Goal: Task Accomplishment & Management: Use online tool/utility

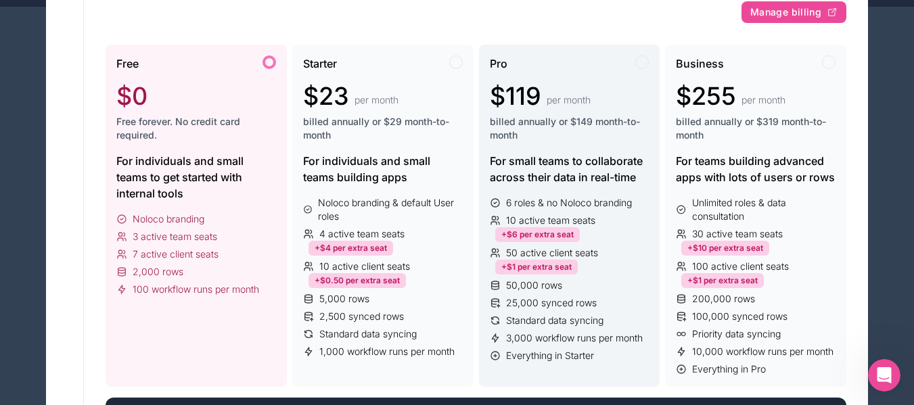
scroll to position [135, 0]
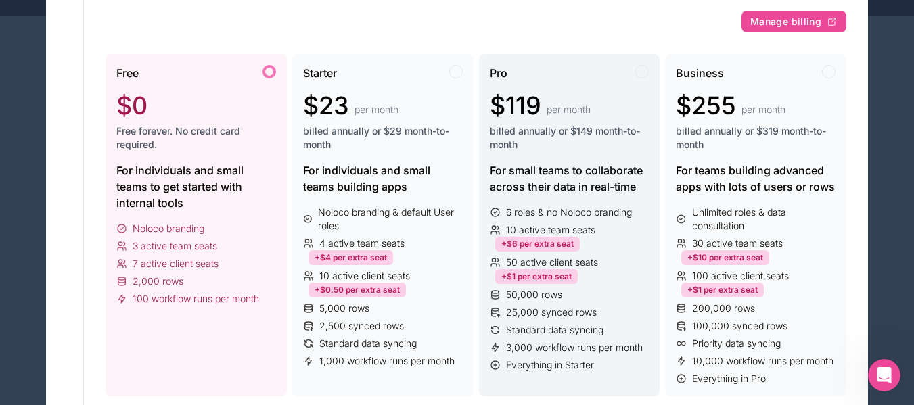
click at [526, 93] on span "$119" at bounding box center [515, 105] width 51 height 27
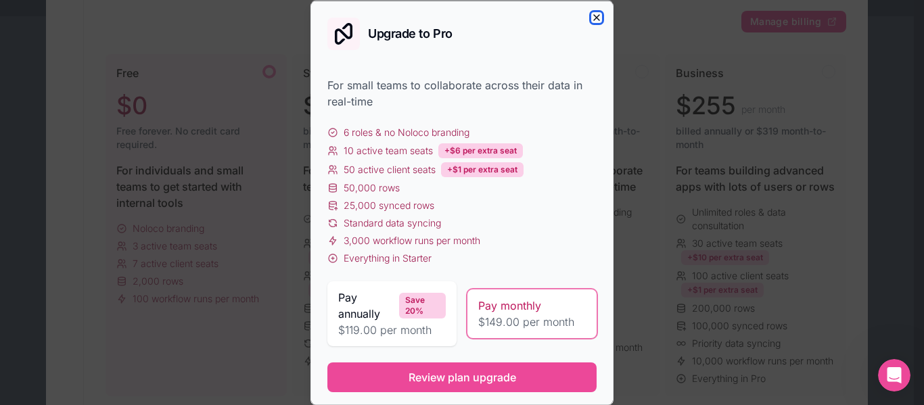
click at [591, 21] on icon "button" at bounding box center [596, 17] width 11 height 11
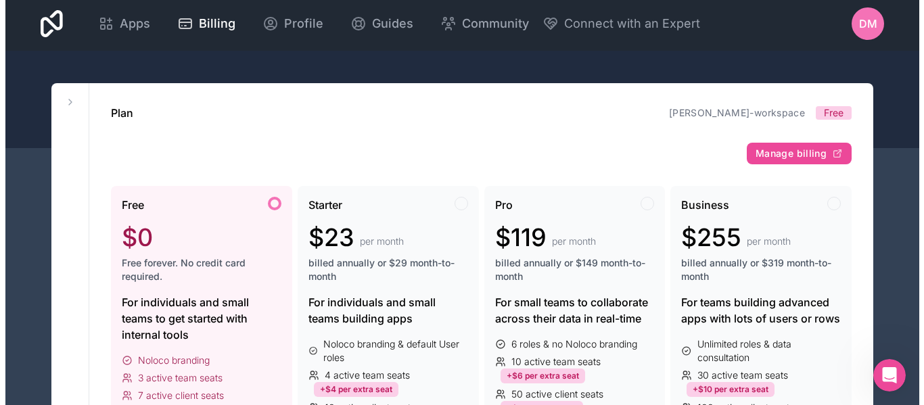
scroll to position [0, 0]
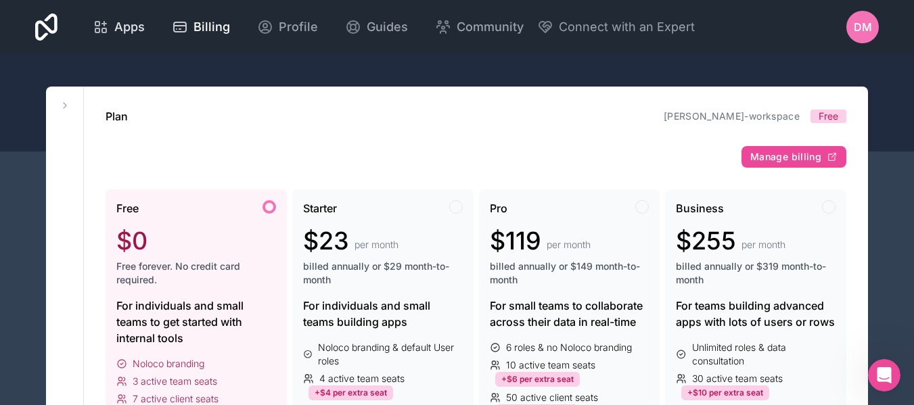
click at [118, 26] on span "Apps" at bounding box center [129, 27] width 30 height 19
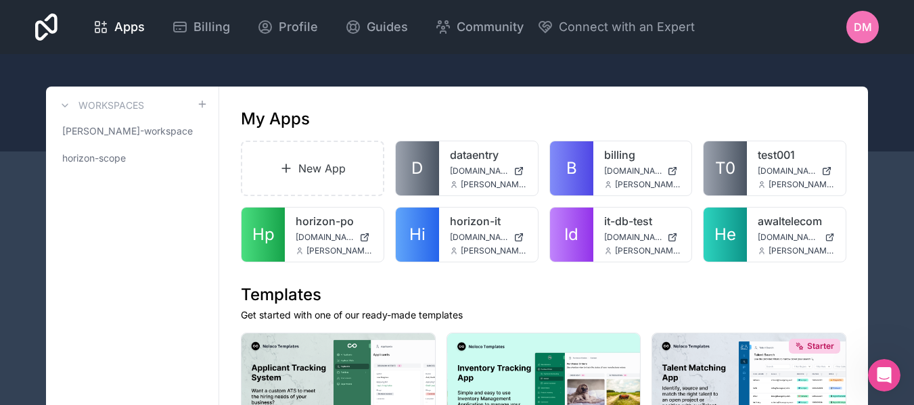
click at [134, 101] on h3 "Workspaces" at bounding box center [111, 106] width 66 height 14
click at [83, 104] on h3 "Workspaces" at bounding box center [111, 106] width 66 height 14
click at [66, 104] on icon at bounding box center [65, 105] width 11 height 11
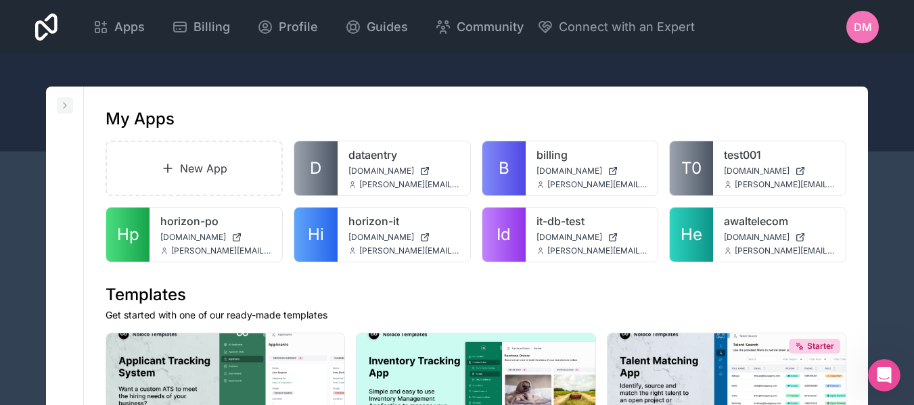
click at [66, 104] on icon at bounding box center [65, 105] width 11 height 11
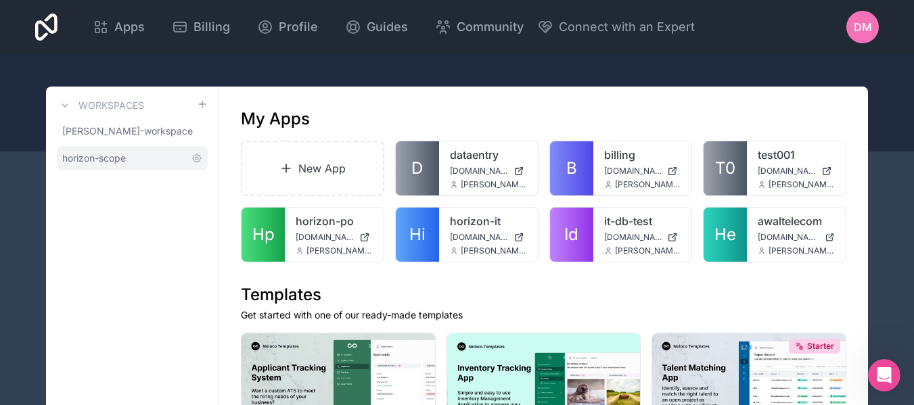
click at [89, 151] on link "horizon-scope" at bounding box center [132, 158] width 151 height 24
click at [121, 130] on span "[PERSON_NAME]-workspace" at bounding box center [124, 131] width 124 height 14
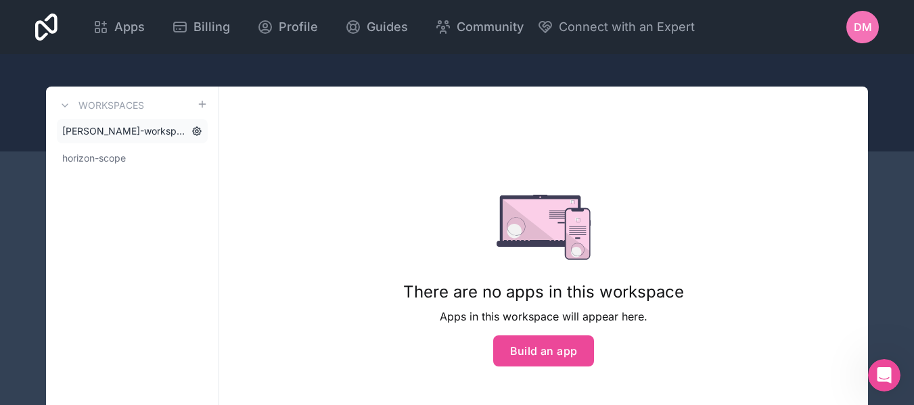
click at [198, 135] on icon at bounding box center [196, 131] width 11 height 11
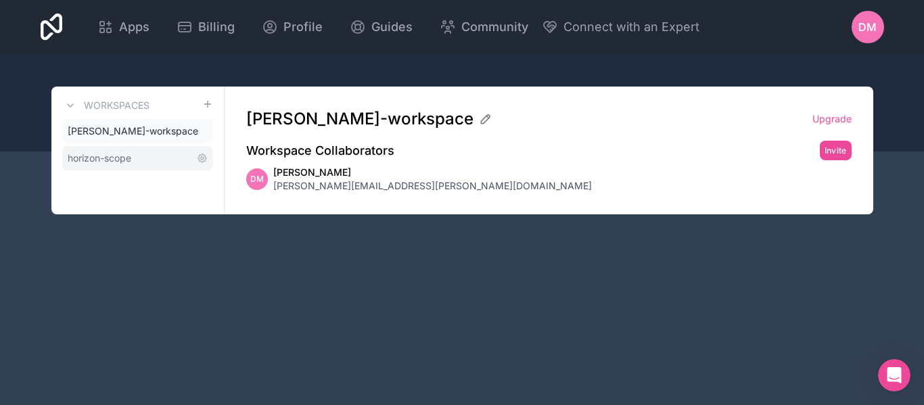
click at [139, 146] on link "horizon-scope" at bounding box center [137, 158] width 151 height 24
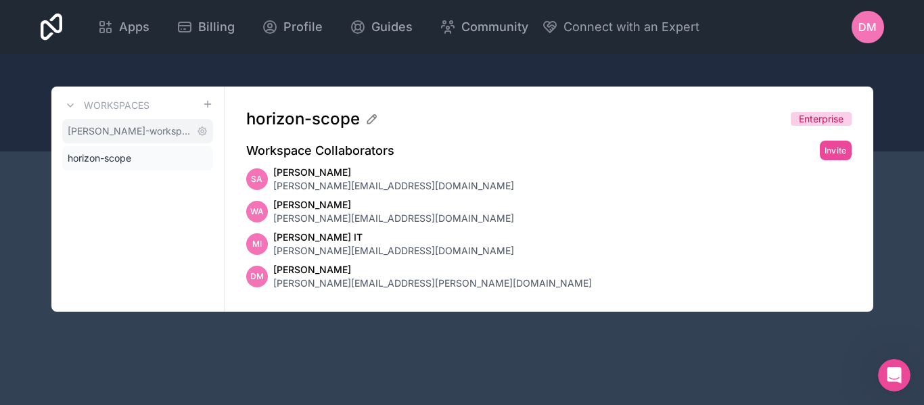
click at [142, 127] on span "[PERSON_NAME]-workspace" at bounding box center [130, 131] width 124 height 14
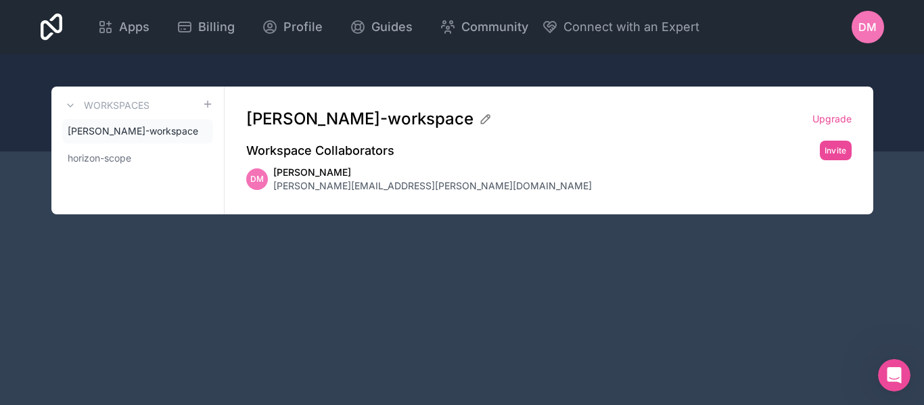
click at [122, 109] on h3 "Workspaces" at bounding box center [117, 106] width 66 height 14
click at [122, 108] on h3 "Workspaces" at bounding box center [117, 106] width 66 height 14
click at [420, 191] on span "[PERSON_NAME][EMAIL_ADDRESS][PERSON_NAME][DOMAIN_NAME]" at bounding box center [432, 186] width 319 height 14
click at [110, 171] on div "Workspaces danya-mazin-workspace horizon-scope" at bounding box center [137, 151] width 173 height 128
click at [114, 163] on span "horizon-scope" at bounding box center [100, 159] width 64 height 14
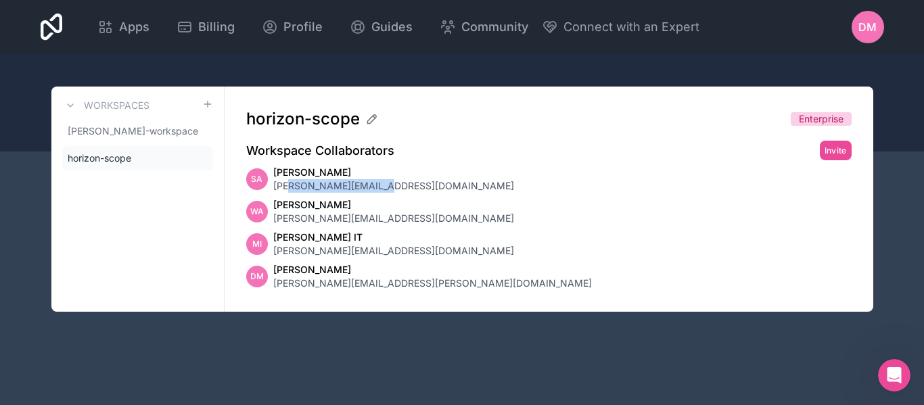
drag, startPoint x: 286, startPoint y: 184, endPoint x: 394, endPoint y: 182, distance: 108.3
click at [394, 182] on div "sa sinan ali s.ali@awaltelecom.com" at bounding box center [548, 179] width 605 height 27
click at [137, 161] on link "horizon-scope" at bounding box center [137, 158] width 151 height 24
click at [137, 133] on span "[PERSON_NAME]-workspace" at bounding box center [130, 131] width 124 height 14
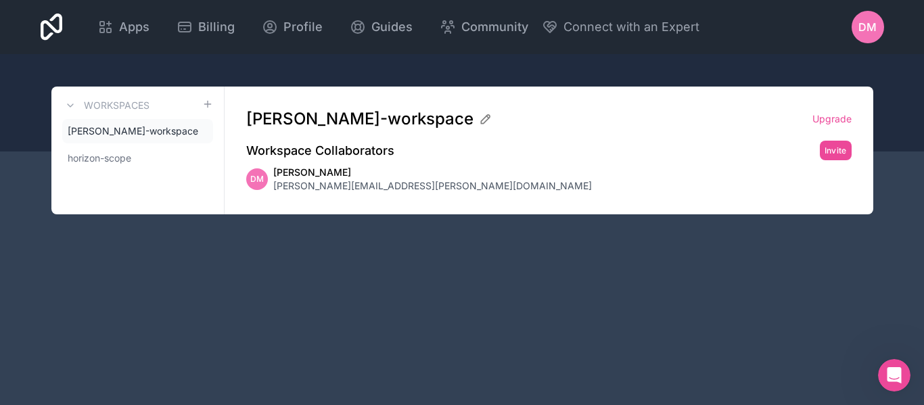
click at [133, 108] on h3 "Workspaces" at bounding box center [117, 106] width 66 height 14
click at [124, 139] on link "[PERSON_NAME]-workspace" at bounding box center [137, 131] width 151 height 24
click at [123, 150] on link "horizon-scope" at bounding box center [137, 158] width 151 height 24
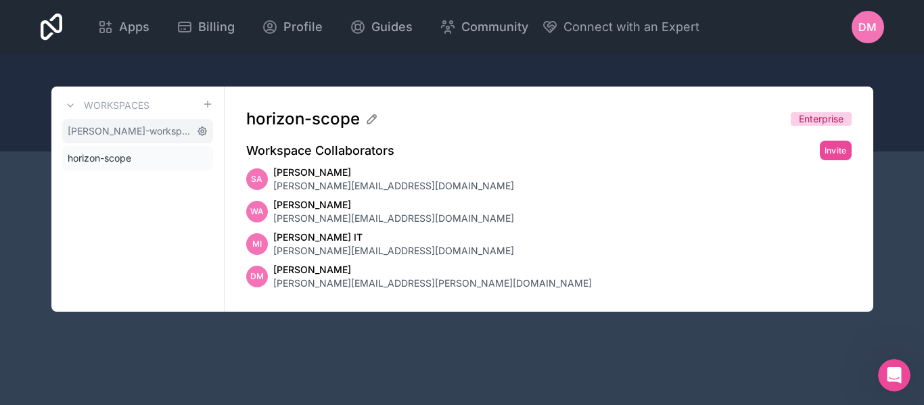
click at [206, 130] on icon at bounding box center [202, 131] width 11 height 11
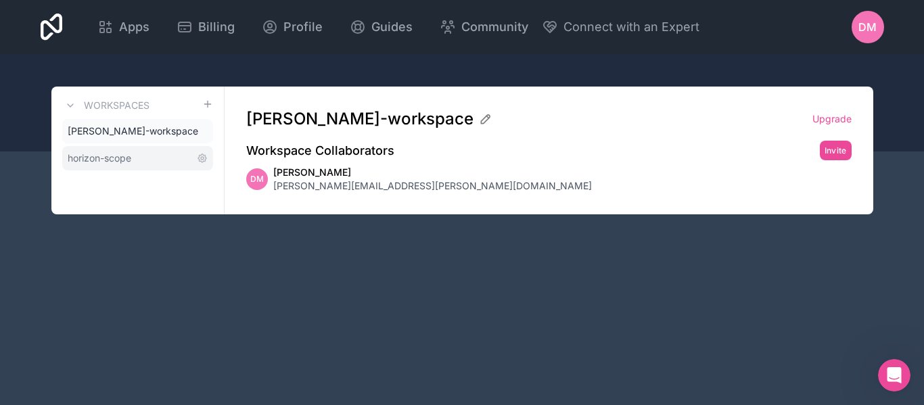
click at [143, 158] on link "horizon-scope" at bounding box center [137, 158] width 151 height 24
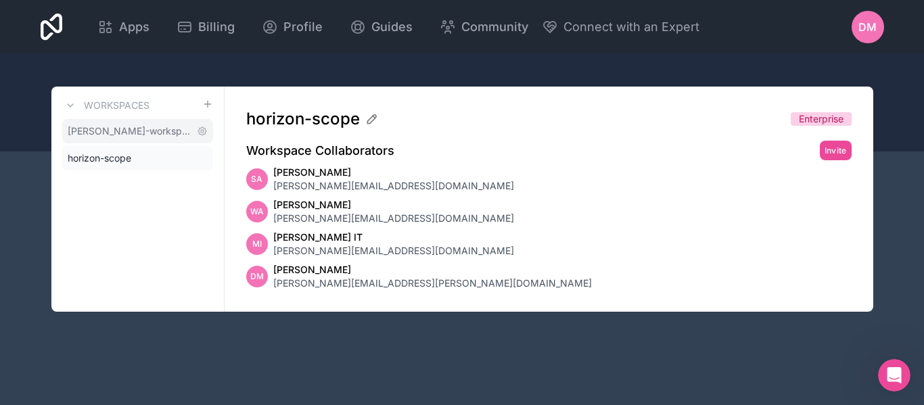
click at [171, 131] on span "[PERSON_NAME]-workspace" at bounding box center [130, 131] width 124 height 14
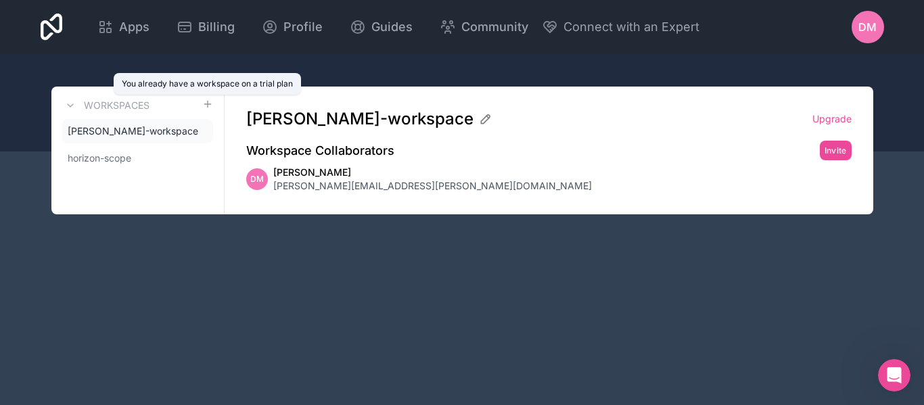
click at [205, 98] on span at bounding box center [207, 105] width 11 height 16
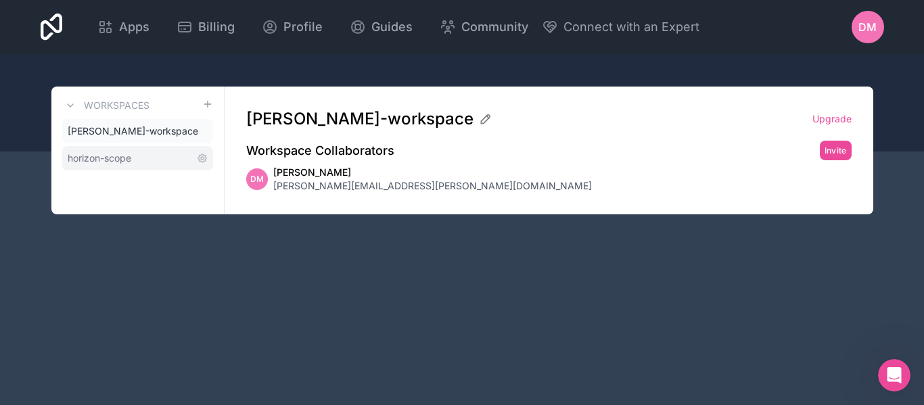
click at [141, 151] on link "horizon-scope" at bounding box center [137, 158] width 151 height 24
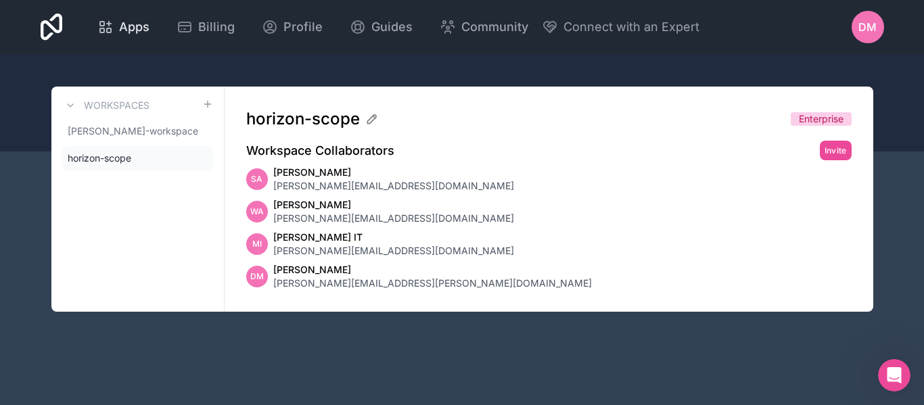
click at [144, 21] on span "Apps" at bounding box center [134, 27] width 30 height 19
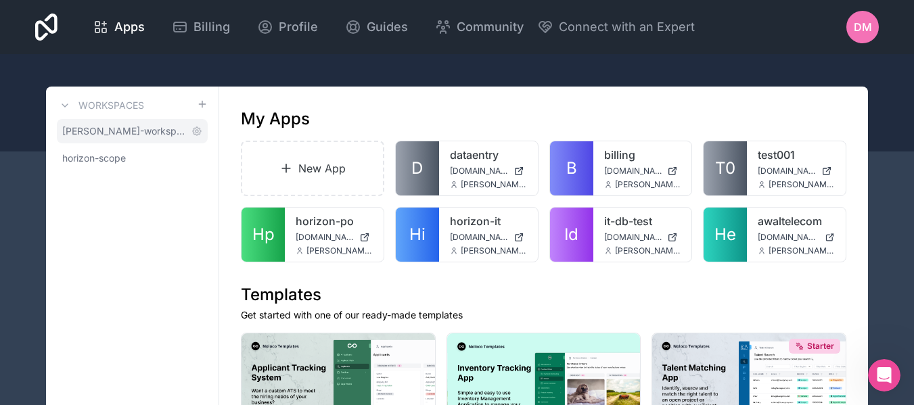
click at [143, 129] on span "[PERSON_NAME]-workspace" at bounding box center [124, 131] width 124 height 14
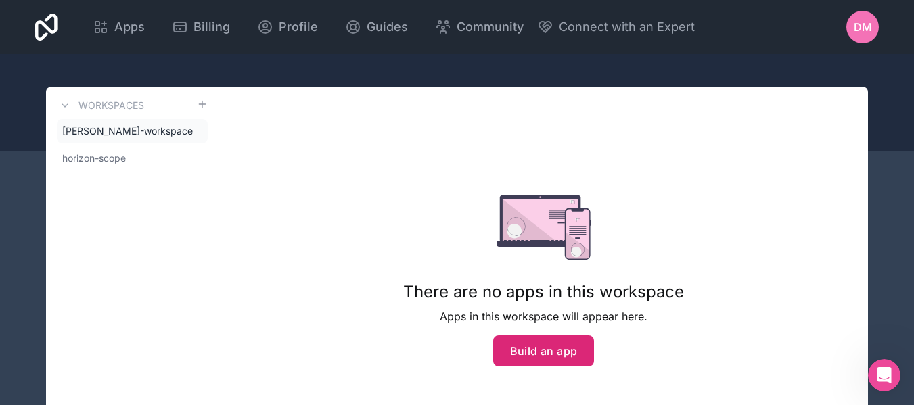
click at [526, 349] on button "Build an app" at bounding box center [543, 351] width 101 height 31
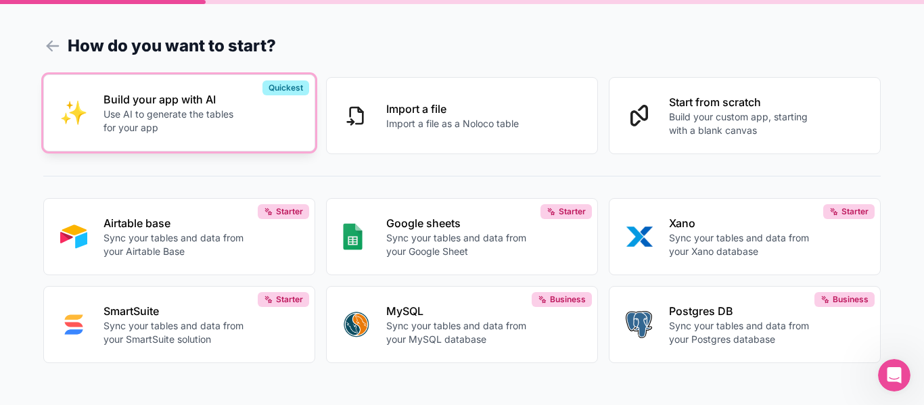
scroll to position [8, 0]
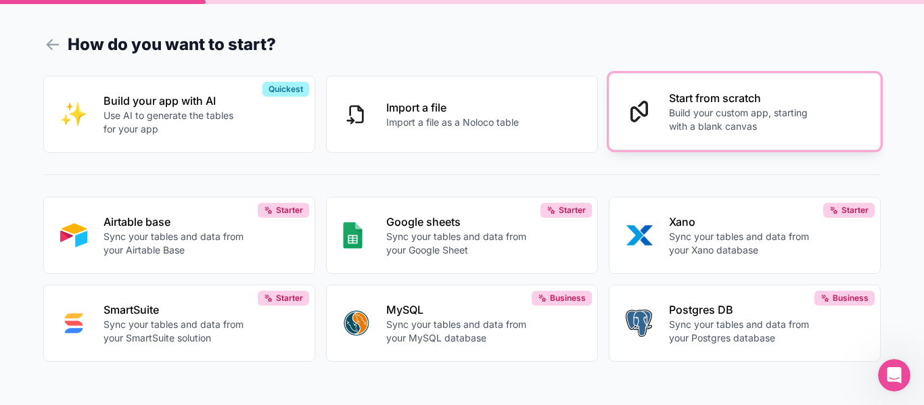
click at [669, 129] on p "Build your custom app, starting with a blank canvas" at bounding box center [739, 119] width 141 height 27
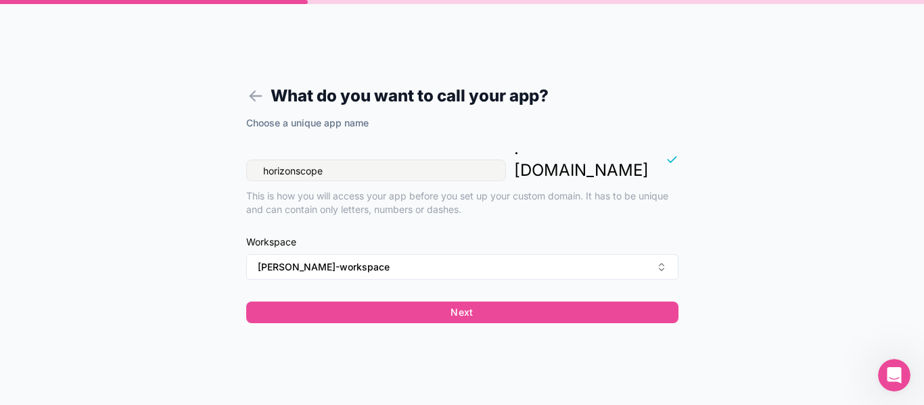
click at [388, 160] on input "horizonscope" at bounding box center [376, 171] width 260 height 22
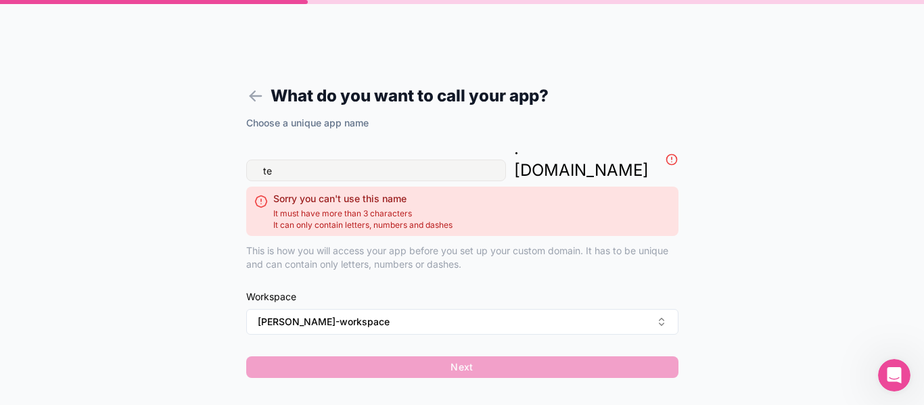
type input "t"
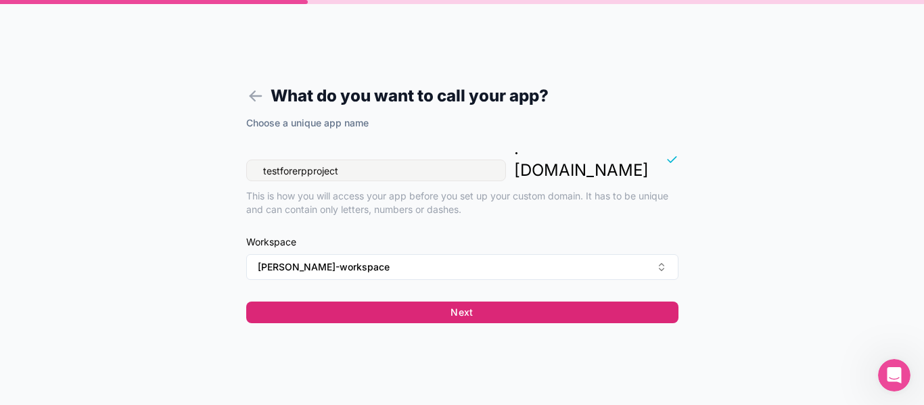
type input "testforerpproject"
click at [461, 302] on button "Next" at bounding box center [462, 313] width 432 height 22
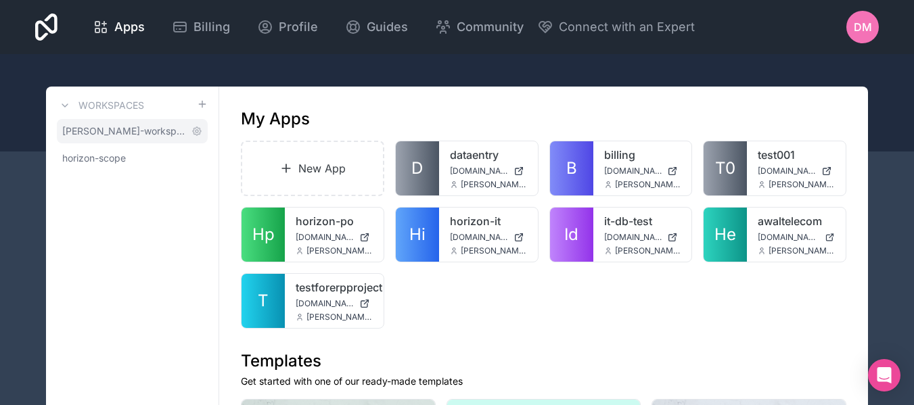
click at [158, 133] on span "[PERSON_NAME]-workspace" at bounding box center [124, 131] width 124 height 14
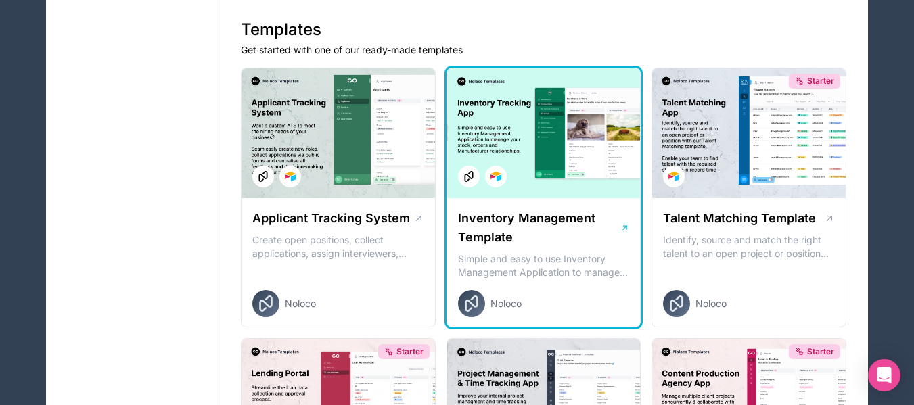
scroll to position [68, 0]
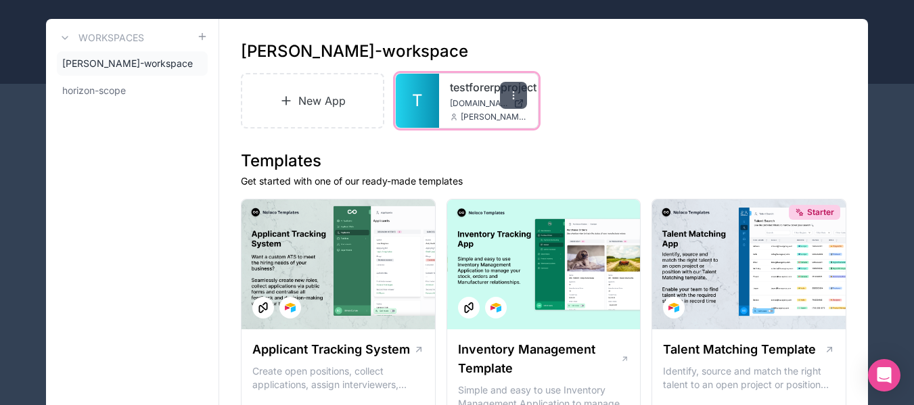
click at [518, 91] on icon at bounding box center [513, 95] width 11 height 11
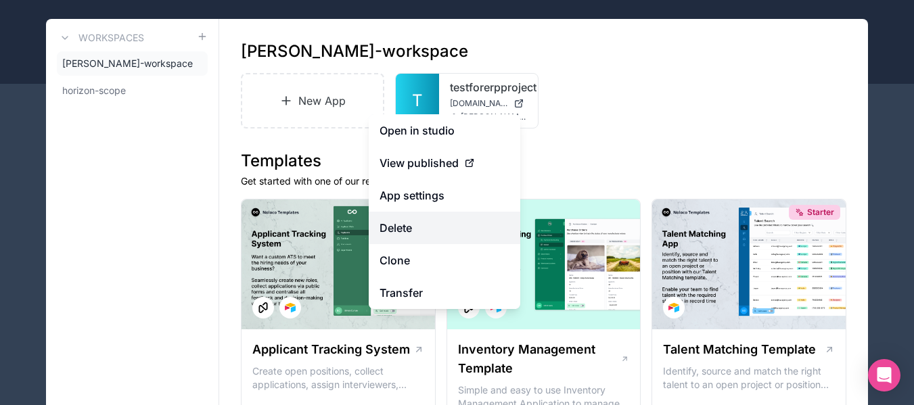
click at [424, 220] on button "Delete" at bounding box center [445, 228] width 152 height 32
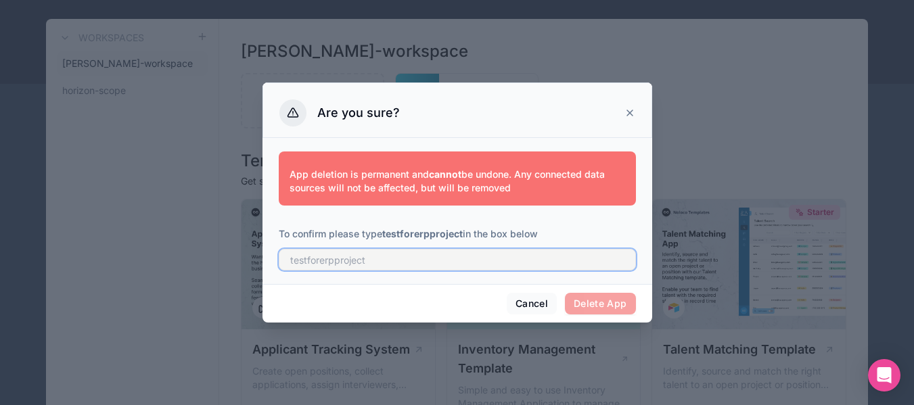
click at [485, 254] on input "text" at bounding box center [457, 260] width 357 height 22
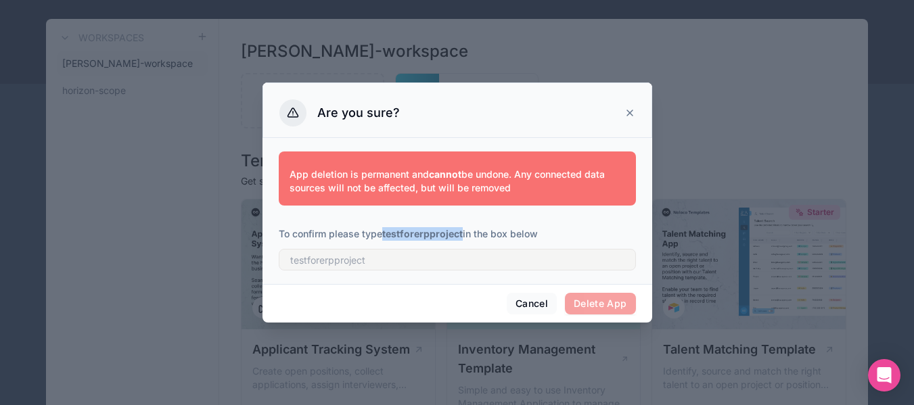
drag, startPoint x: 463, startPoint y: 235, endPoint x: 384, endPoint y: 230, distance: 79.3
click at [384, 230] on p "To confirm please type testforerpproject in the box below" at bounding box center [457, 234] width 357 height 14
copy strong "testforerpproject"
click at [384, 272] on div "App deletion is permanent and cannot be undone. Any connected data sources will…" at bounding box center [457, 208] width 357 height 130
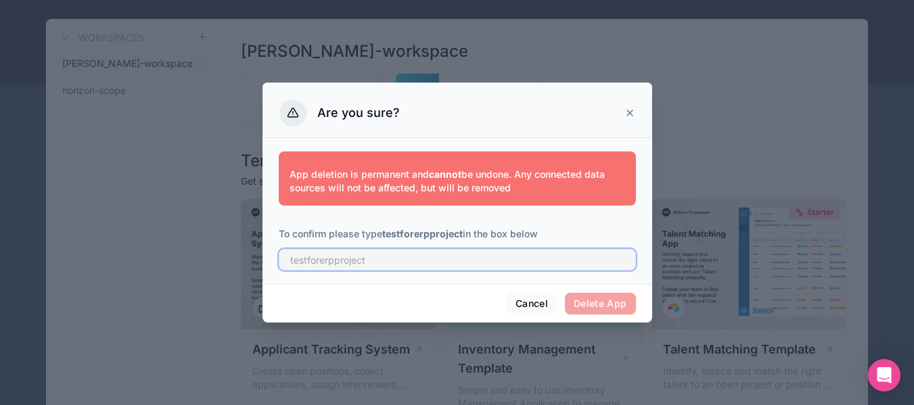
click at [388, 264] on input "text" at bounding box center [457, 260] width 357 height 22
paste input "testforerpproject"
type input "testforerpproject"
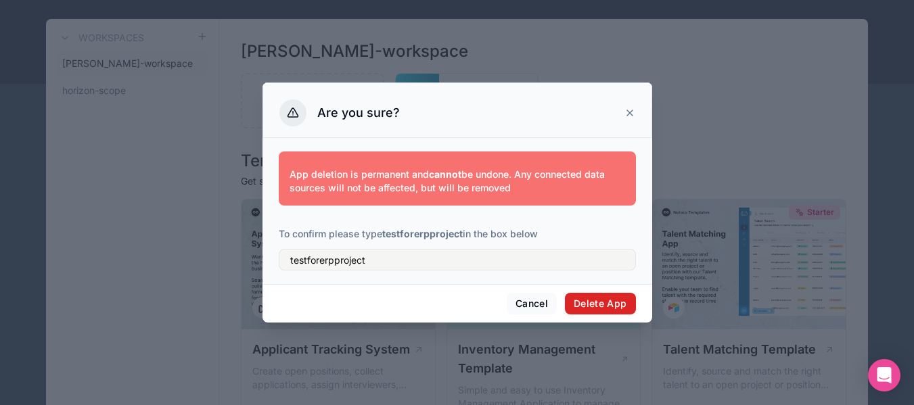
click at [601, 302] on button "Delete App" at bounding box center [600, 304] width 71 height 22
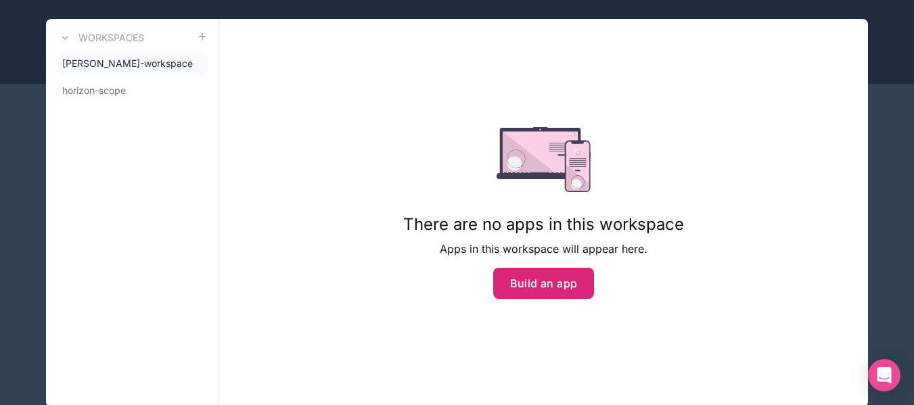
click at [563, 291] on button "Build an app" at bounding box center [543, 283] width 101 height 31
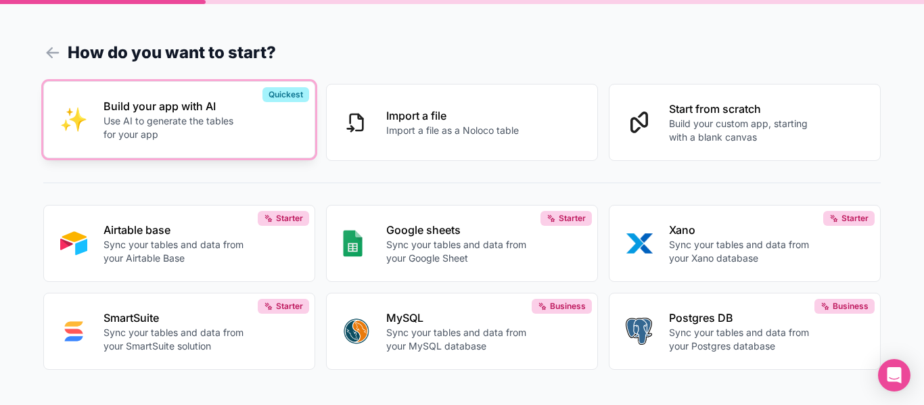
click at [256, 139] on div "Build your app with AI Use AI to generate the tables for your app" at bounding box center [201, 119] width 195 height 43
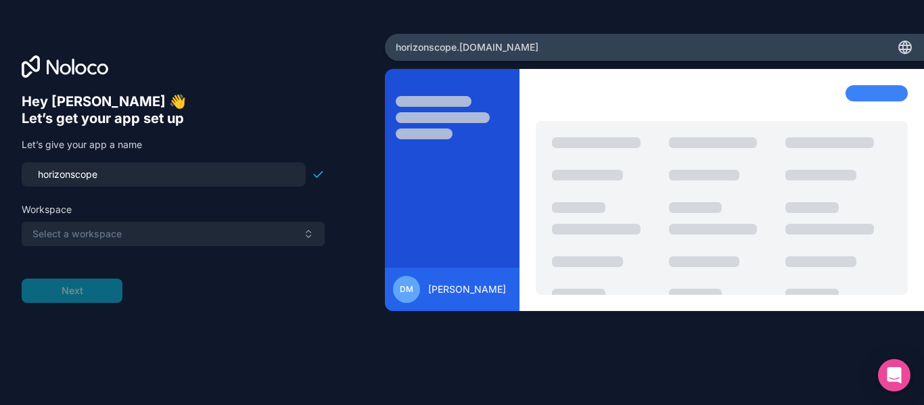
click at [136, 228] on button "Select a workspace" at bounding box center [173, 234] width 303 height 24
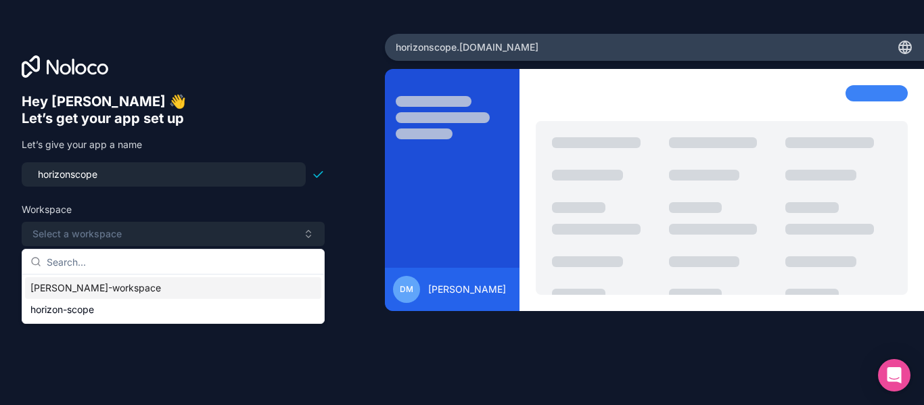
click at [120, 288] on div "danya-mazin-workspace" at bounding box center [173, 288] width 296 height 22
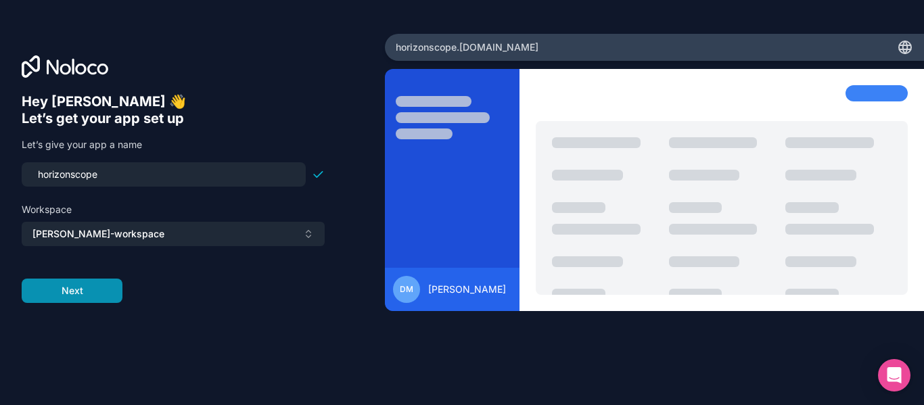
click at [87, 287] on button "Next" at bounding box center [72, 291] width 101 height 24
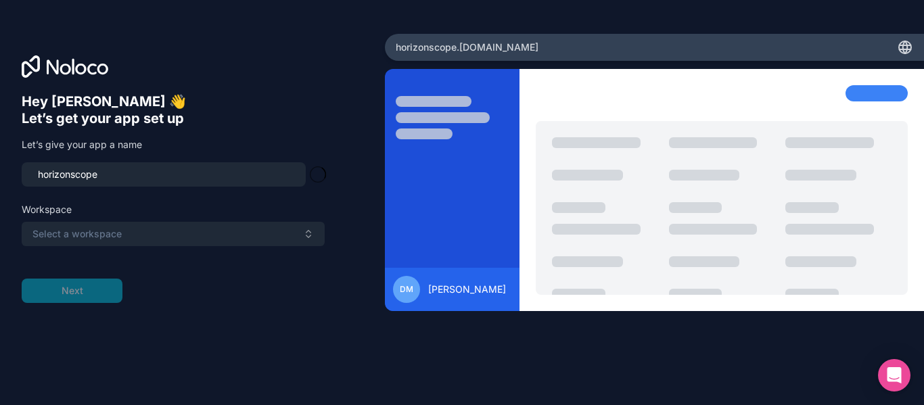
type input "horizonscope-app"
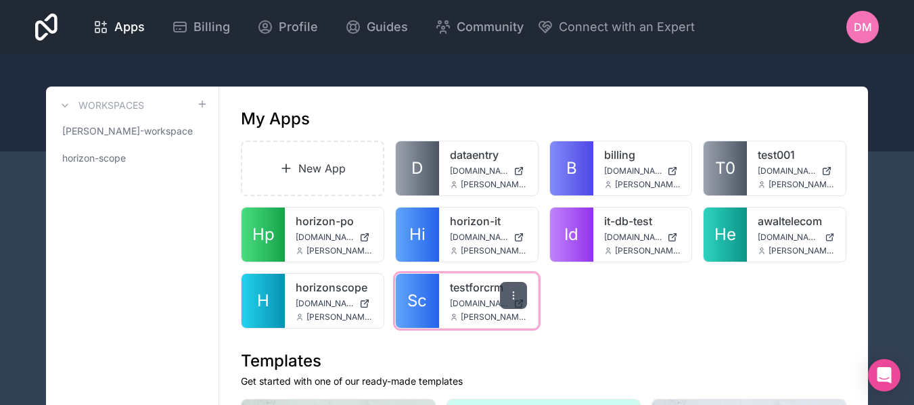
click at [515, 305] on div at bounding box center [513, 295] width 27 height 27
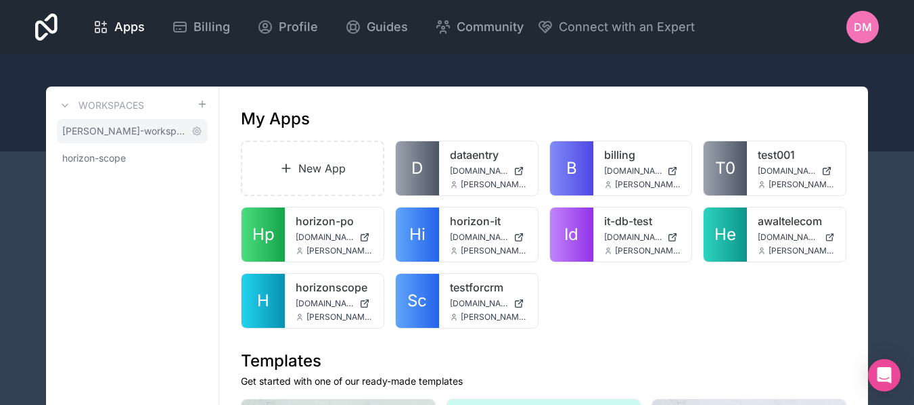
click at [109, 123] on link "danya-mazin-workspace" at bounding box center [132, 131] width 151 height 24
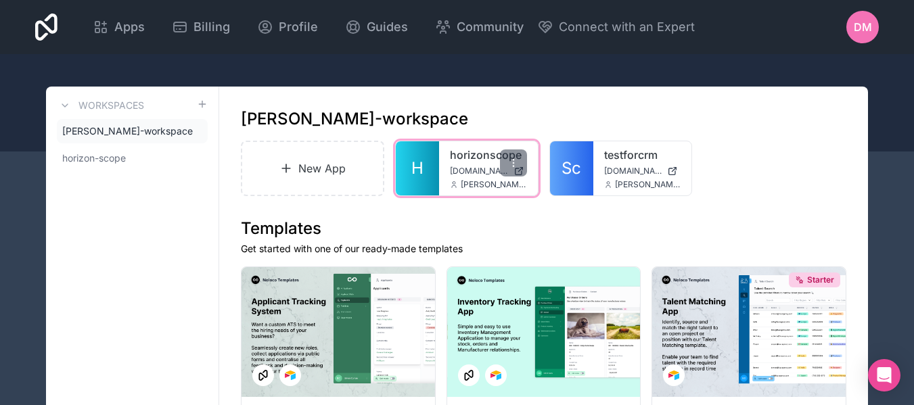
click at [442, 160] on div "horizonscope horizonscope.noloco.co danya.mazin@horizonscope.com" at bounding box center [488, 168] width 99 height 54
click at [466, 158] on link "horizonscope" at bounding box center [488, 155] width 77 height 16
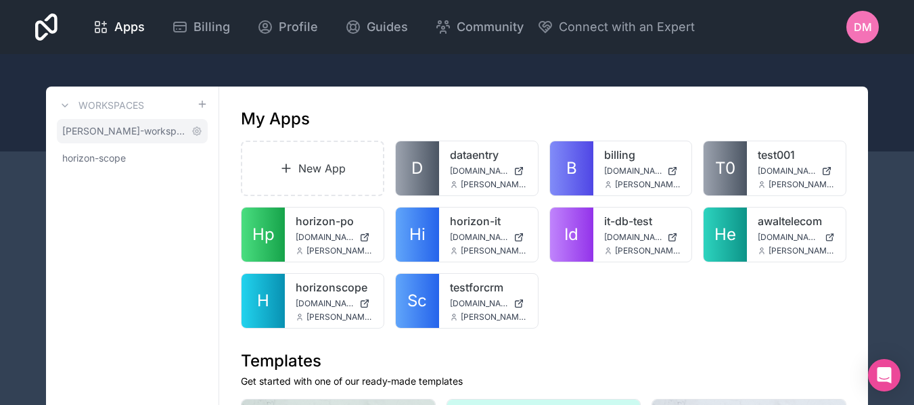
click at [136, 133] on span "[PERSON_NAME]-workspace" at bounding box center [124, 131] width 124 height 14
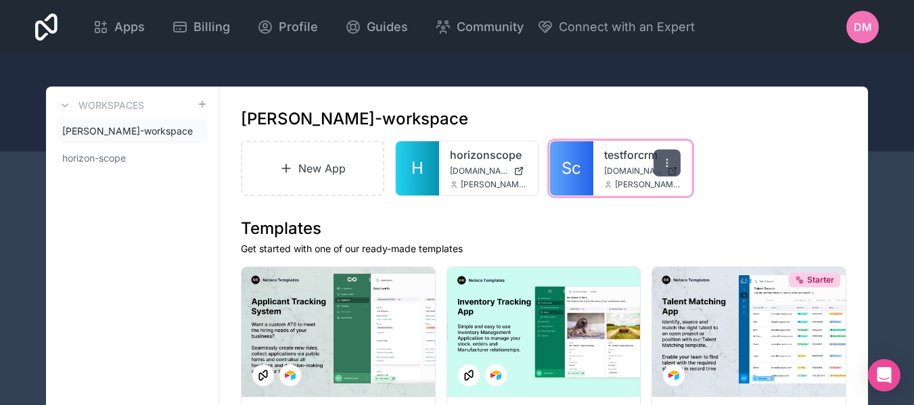
click at [670, 160] on icon at bounding box center [667, 163] width 11 height 11
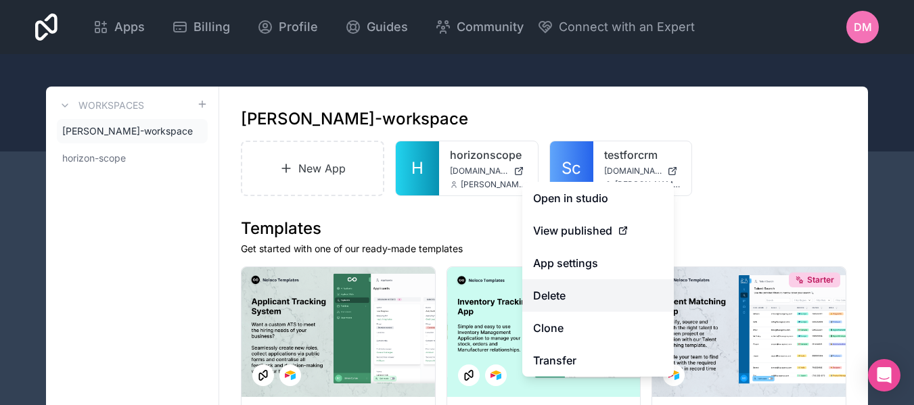
click at [582, 294] on button "Delete" at bounding box center [598, 295] width 152 height 32
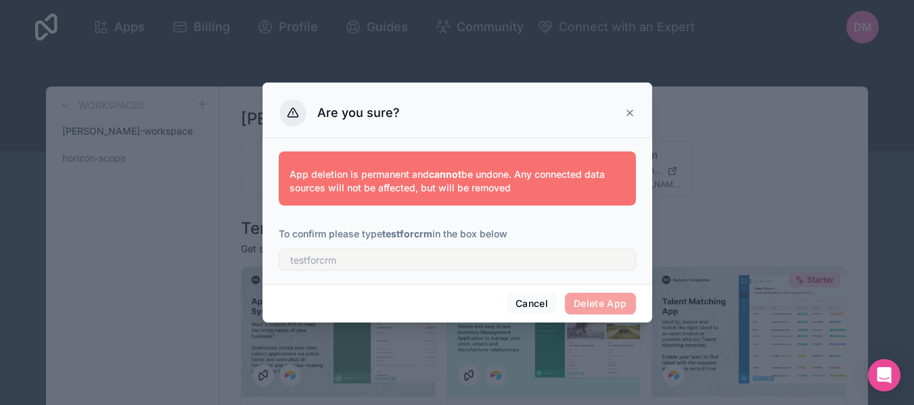
drag, startPoint x: 397, startPoint y: 245, endPoint x: 408, endPoint y: 226, distance: 21.8
click at [398, 244] on div at bounding box center [457, 256] width 357 height 30
click at [408, 226] on div "App deletion is permanent and cannot be undone. Any connected data sources will…" at bounding box center [457, 208] width 357 height 124
click at [407, 233] on strong "testforcrm" at bounding box center [407, 234] width 50 height 12
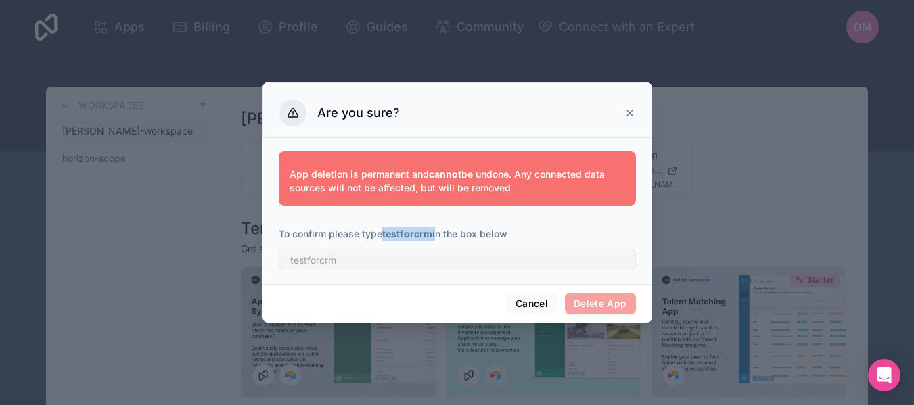
click at [407, 233] on strong "testforcrm" at bounding box center [407, 234] width 50 height 12
click at [405, 272] on div "App deletion is permanent and cannot be undone. Any connected data sources will…" at bounding box center [457, 211] width 390 height 146
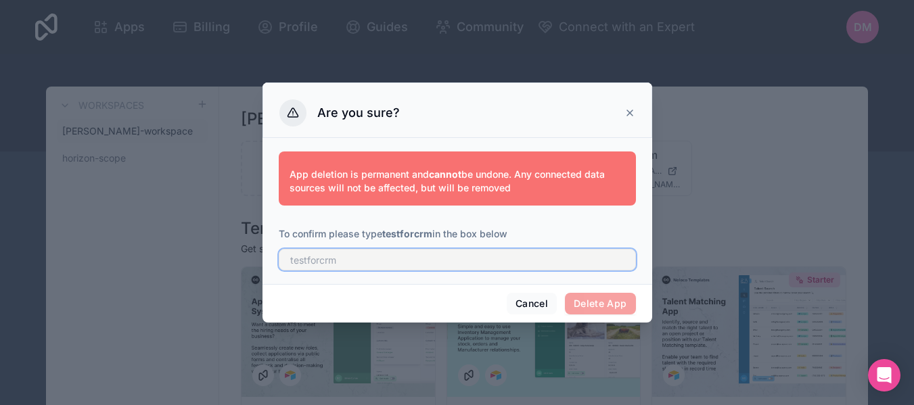
click at [405, 267] on input "text" at bounding box center [457, 260] width 357 height 22
paste input "testforcrm"
type input "testforcrm"
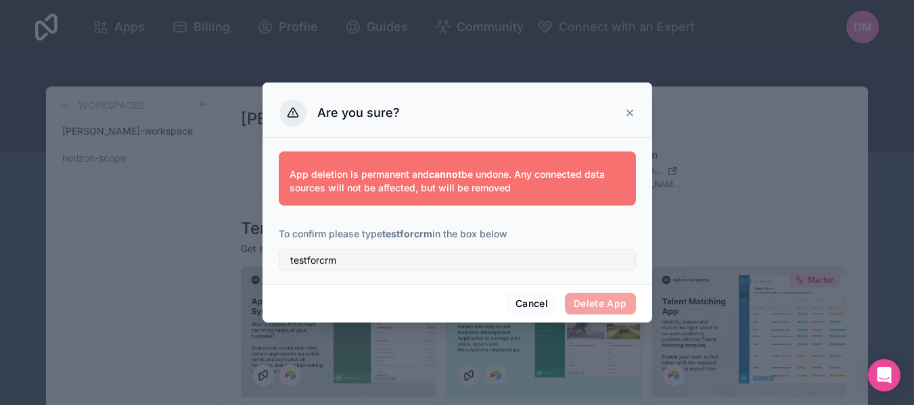
click at [609, 300] on span "Delete App" at bounding box center [600, 304] width 71 height 22
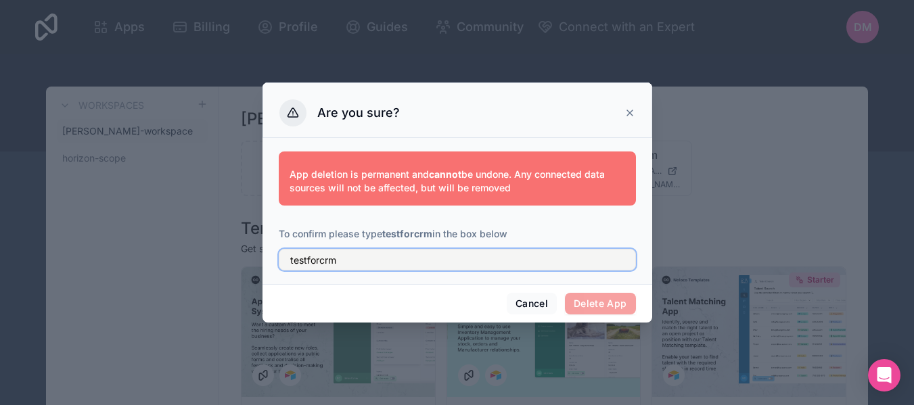
click at [401, 257] on input "testforcrm" at bounding box center [457, 260] width 357 height 22
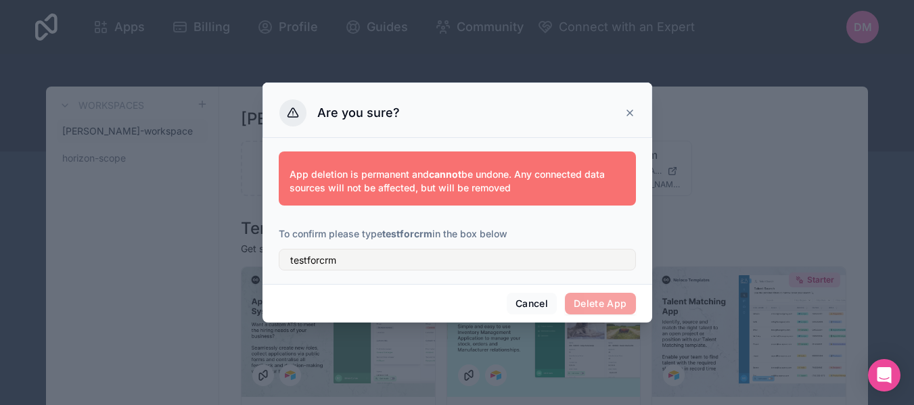
click at [594, 301] on span "Delete App" at bounding box center [600, 304] width 71 height 22
click at [536, 304] on button "Cancel" at bounding box center [532, 304] width 50 height 22
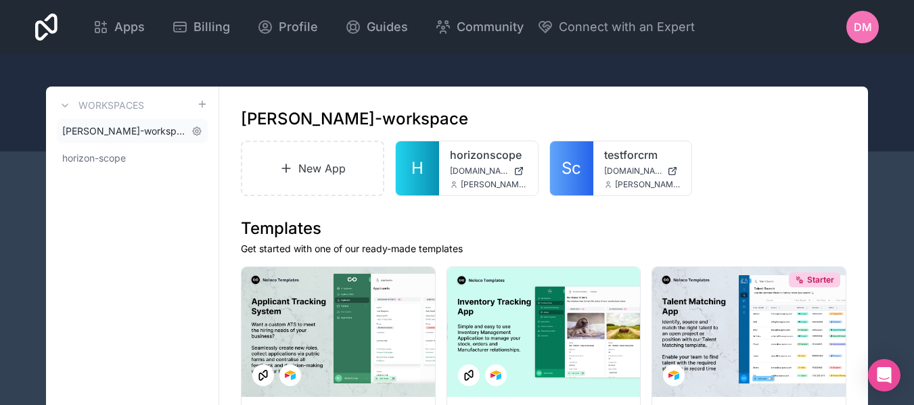
click at [141, 127] on span "[PERSON_NAME]-workspace" at bounding box center [124, 131] width 124 height 14
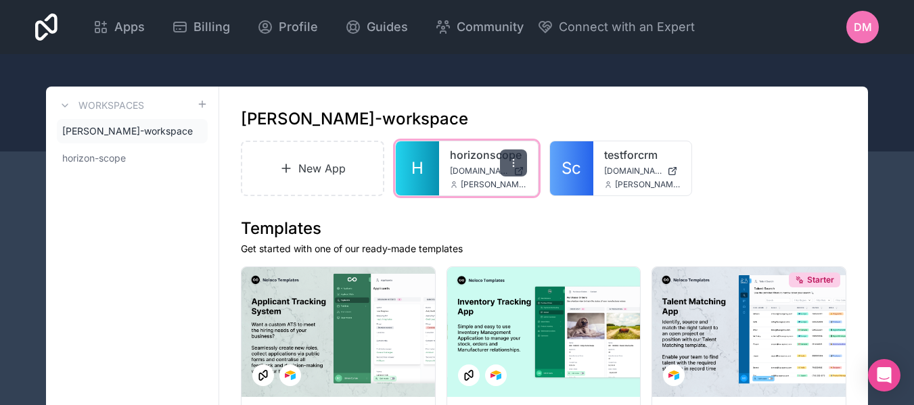
click at [509, 157] on div at bounding box center [513, 163] width 27 height 27
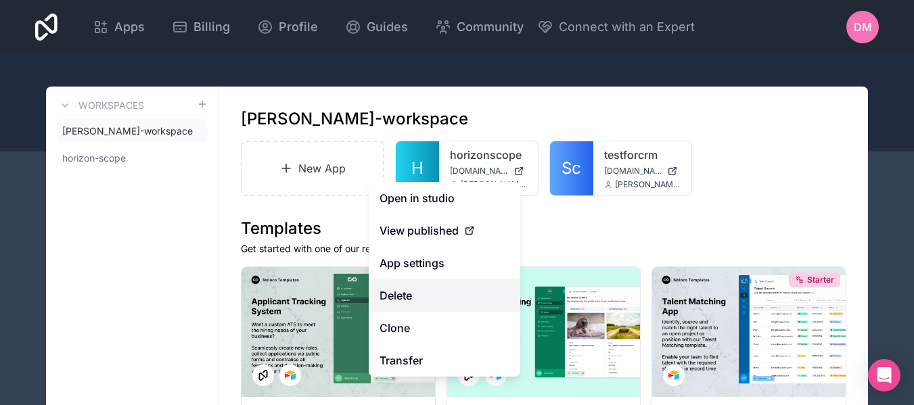
click at [414, 285] on button "Delete" at bounding box center [445, 295] width 152 height 32
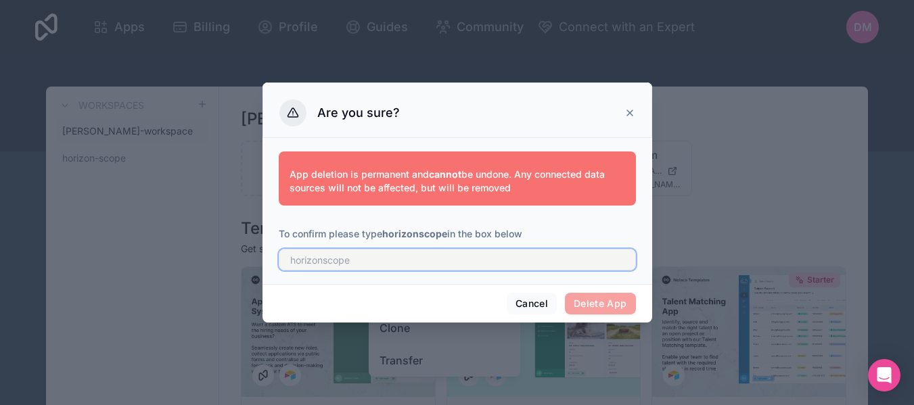
click at [534, 252] on input "text" at bounding box center [457, 260] width 357 height 22
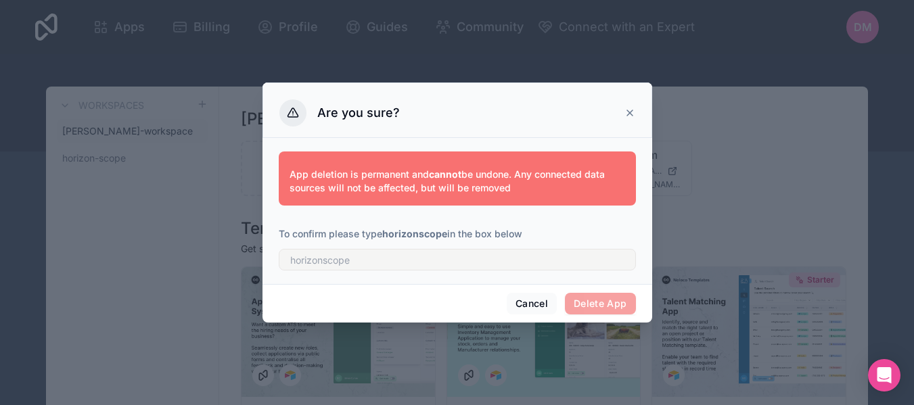
click at [417, 232] on strong "horizonscope" at bounding box center [414, 234] width 65 height 12
click at [411, 235] on strong "horizonscope" at bounding box center [414, 234] width 65 height 12
copy p "horizonscope"
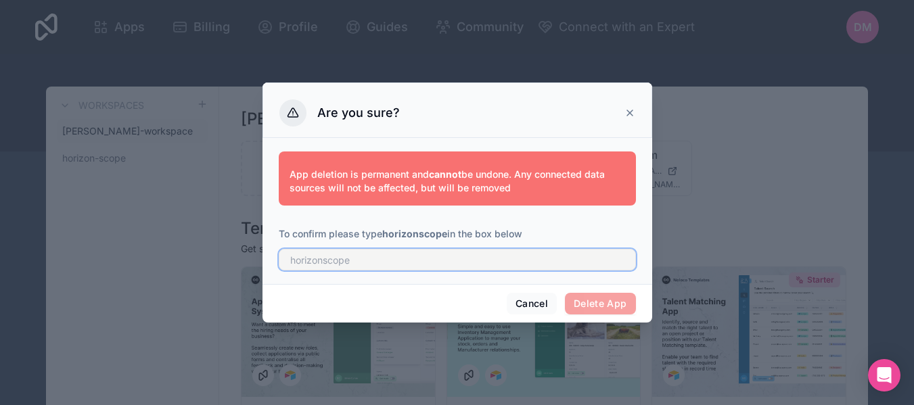
click at [423, 265] on input "text" at bounding box center [457, 260] width 357 height 22
paste input "horizonscope"
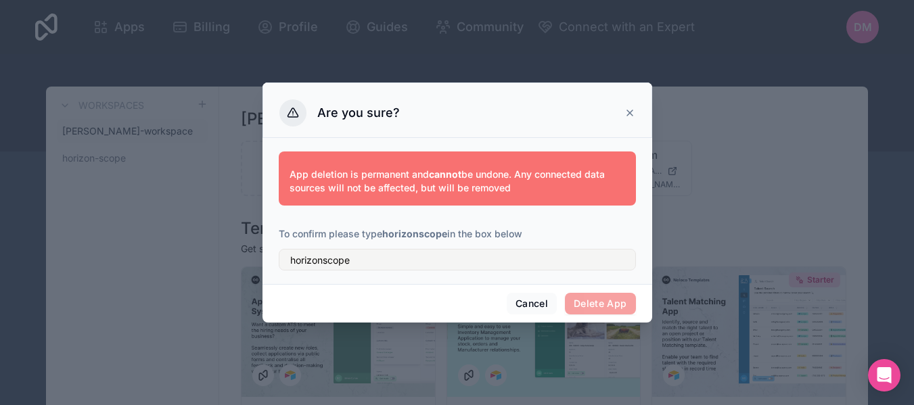
drag, startPoint x: 636, startPoint y: 299, endPoint x: 616, endPoint y: 300, distance: 20.3
click at [628, 300] on div "Cancel Delete App" at bounding box center [457, 303] width 390 height 39
click at [616, 300] on span "Delete App" at bounding box center [600, 304] width 71 height 22
click at [510, 248] on div "horizonscope" at bounding box center [457, 256] width 357 height 30
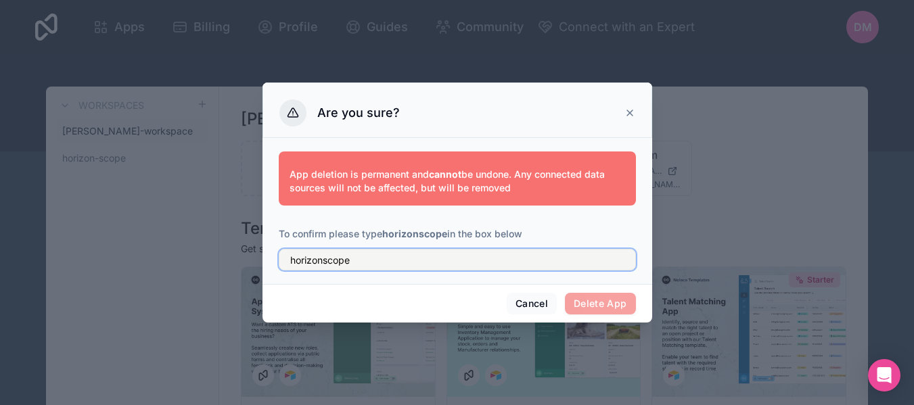
click at [501, 257] on input "horizonscope" at bounding box center [457, 260] width 357 height 22
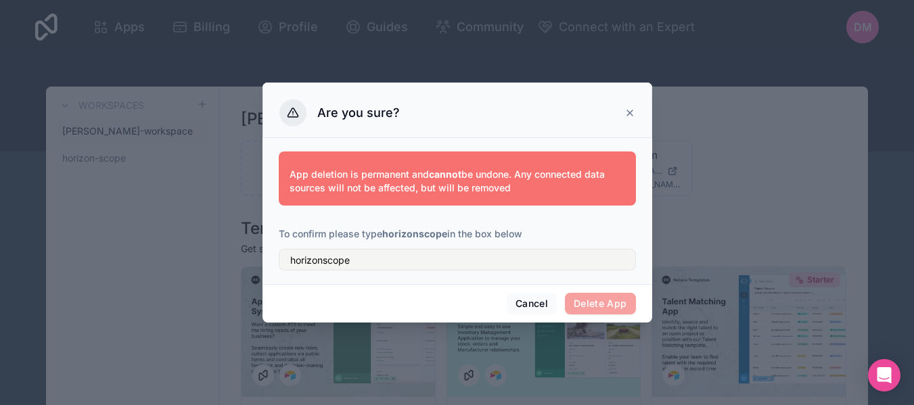
click at [610, 306] on span "Delete App" at bounding box center [600, 304] width 71 height 22
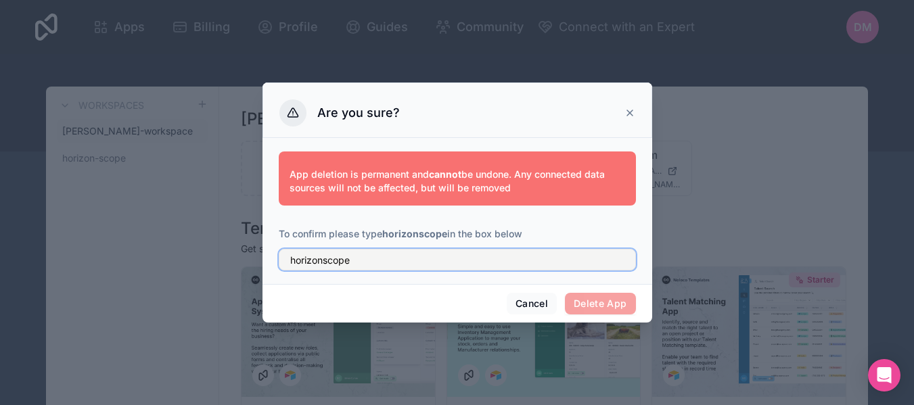
click at [292, 256] on input "horizonscope" at bounding box center [457, 260] width 357 height 22
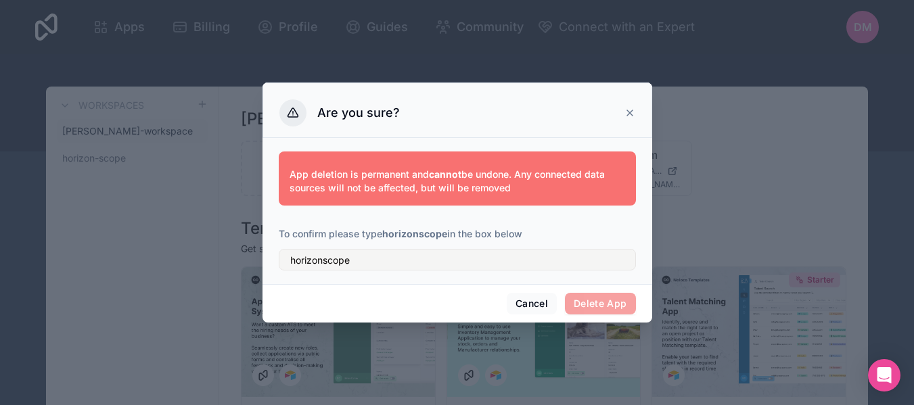
click at [601, 296] on span "Delete App" at bounding box center [600, 304] width 71 height 22
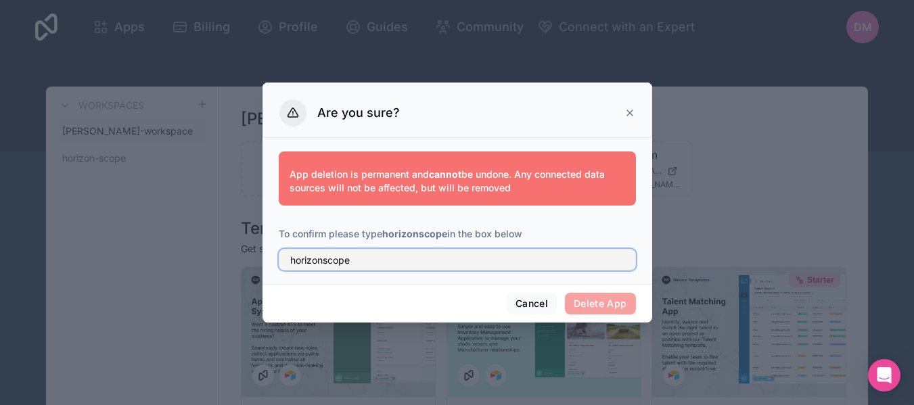
click at [462, 258] on input "horizonscope" at bounding box center [457, 260] width 357 height 22
drag, startPoint x: 431, startPoint y: 262, endPoint x: 387, endPoint y: 258, distance: 44.2
click at [421, 262] on input "horizonscope" at bounding box center [457, 260] width 357 height 22
click at [293, 260] on input "horizonscope" at bounding box center [457, 260] width 357 height 22
type input "horizonscope"
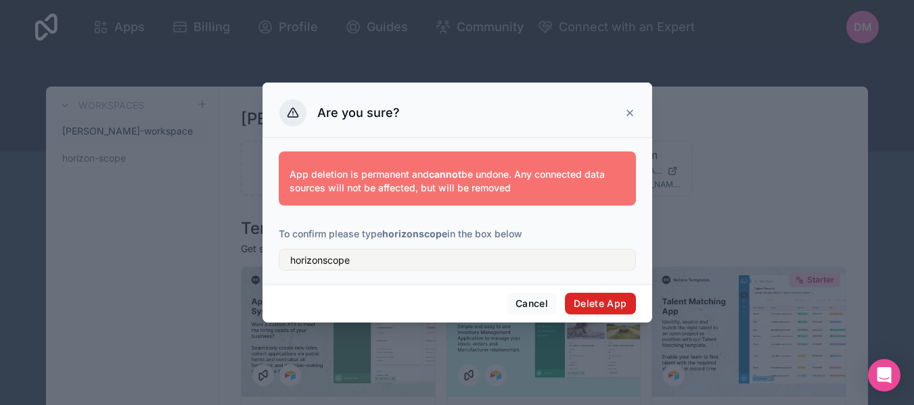
click at [603, 302] on button "Delete App" at bounding box center [600, 304] width 71 height 22
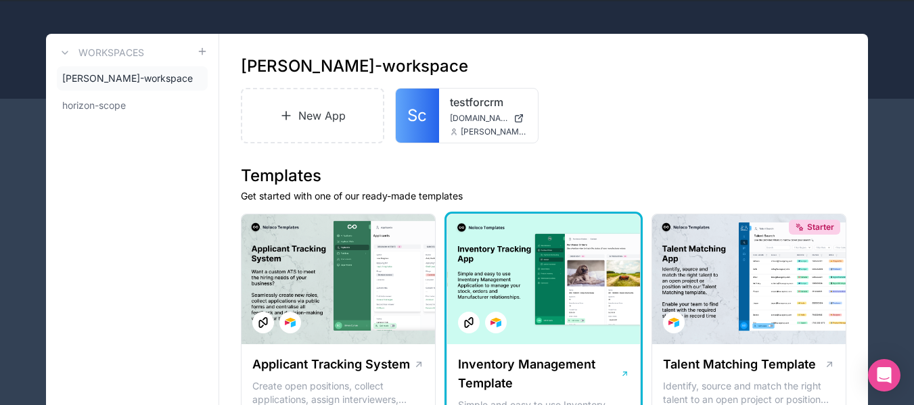
scroll to position [68, 0]
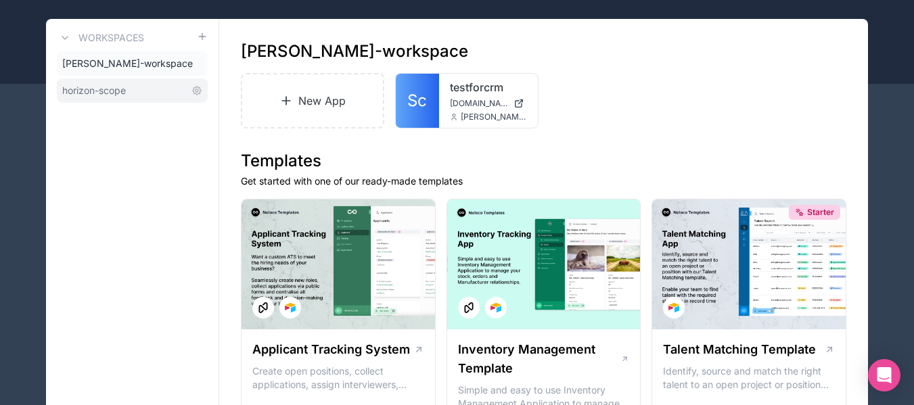
click at [129, 95] on link "horizon-scope" at bounding box center [132, 90] width 151 height 24
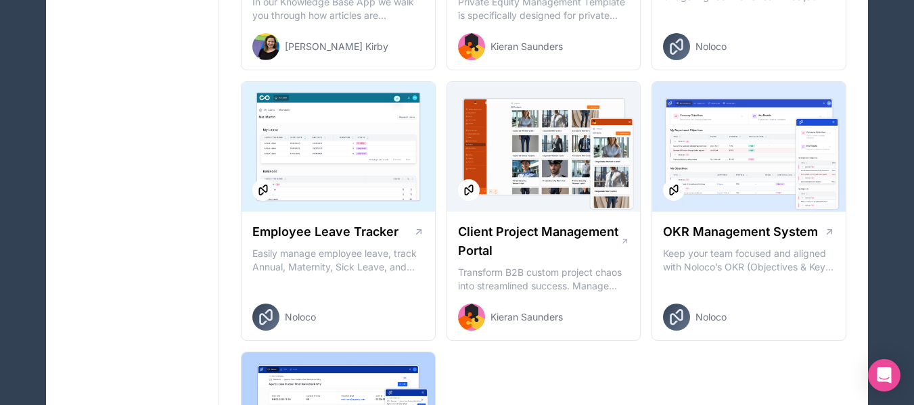
scroll to position [1894, 0]
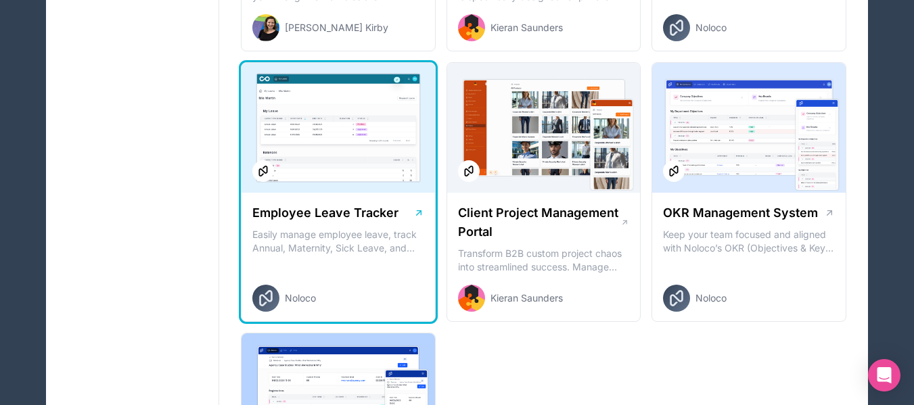
click at [306, 139] on div at bounding box center [338, 128] width 193 height 130
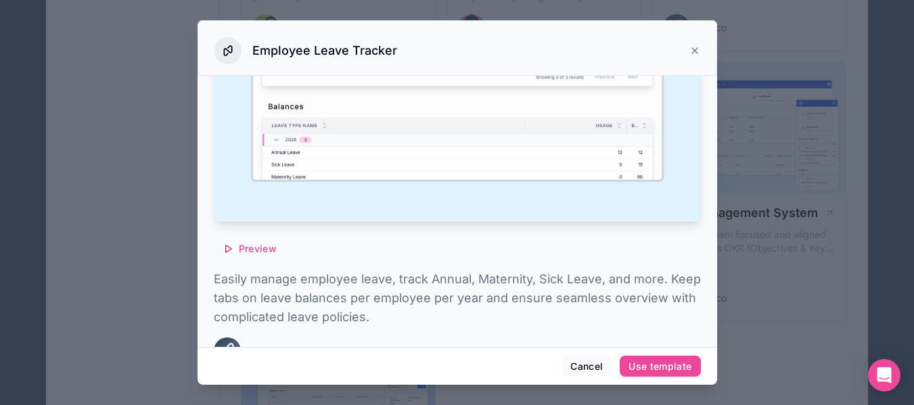
scroll to position [246, 0]
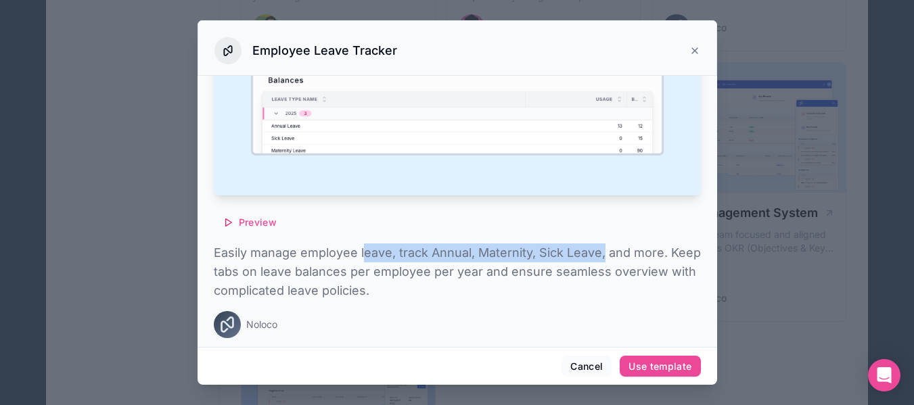
drag, startPoint x: 425, startPoint y: 245, endPoint x: 605, endPoint y: 252, distance: 180.8
click at [605, 252] on p "Easily manage employee leave, track Annual, Maternity, Sick Leave, and more. Ke…" at bounding box center [457, 272] width 487 height 57
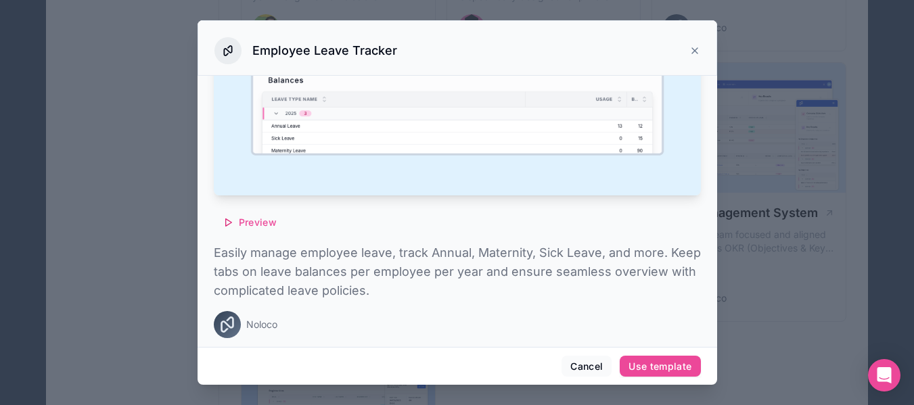
click at [566, 278] on p "Easily manage employee leave, track Annual, Maternity, Sick Leave, and more. Ke…" at bounding box center [457, 272] width 487 height 57
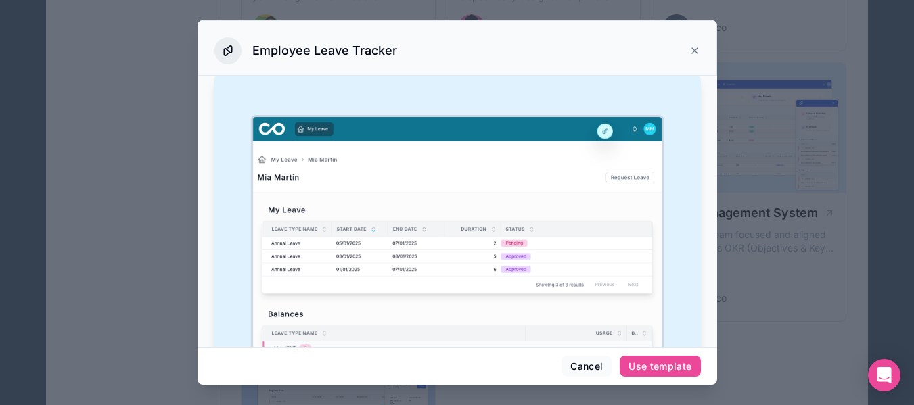
scroll to position [0, 0]
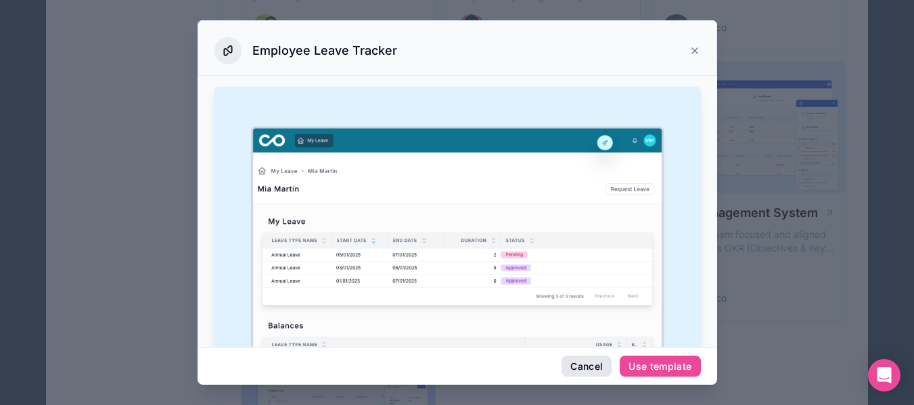
click at [587, 375] on button "Cancel" at bounding box center [587, 367] width 50 height 22
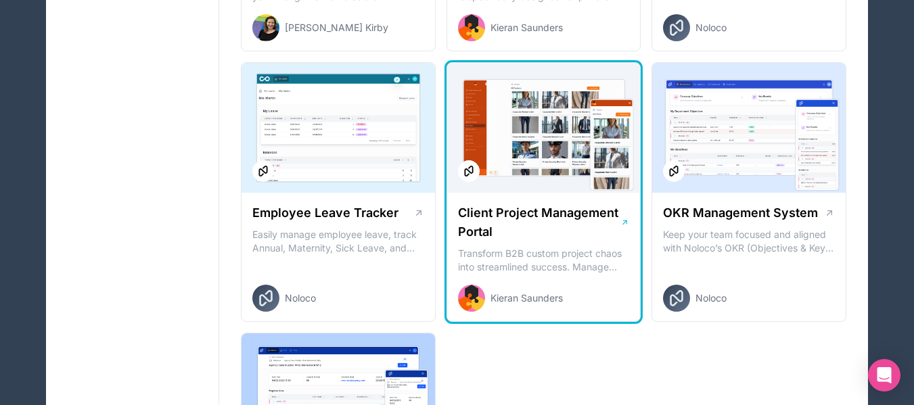
click at [516, 145] on div at bounding box center [543, 128] width 193 height 130
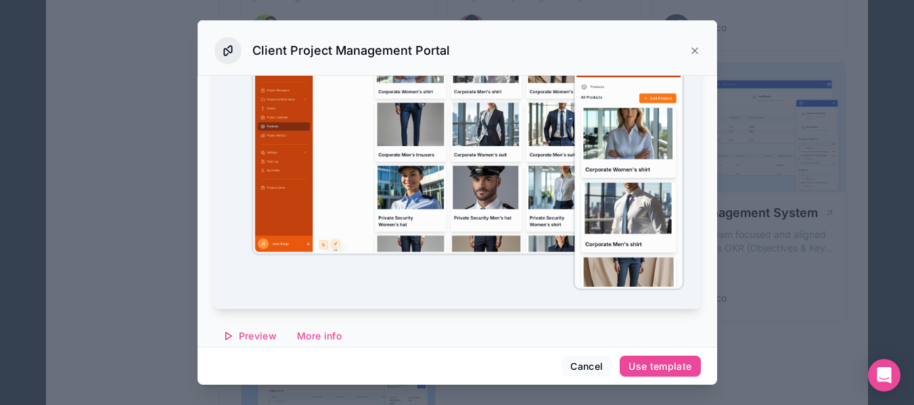
scroll to position [135, 0]
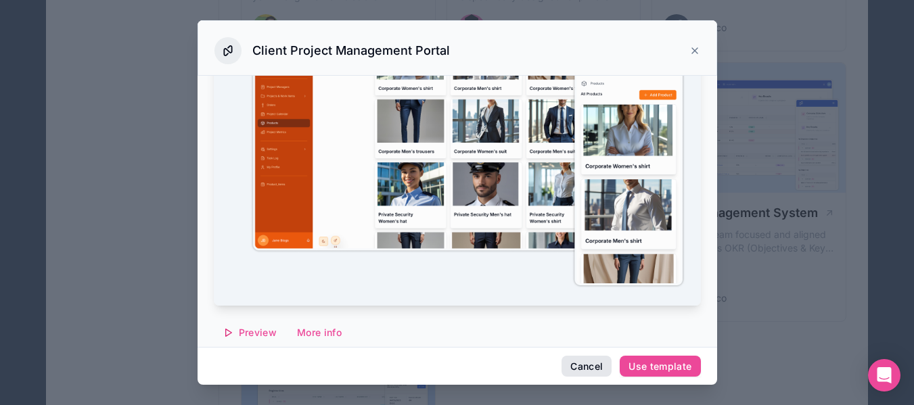
click at [582, 359] on button "Cancel" at bounding box center [587, 367] width 50 height 22
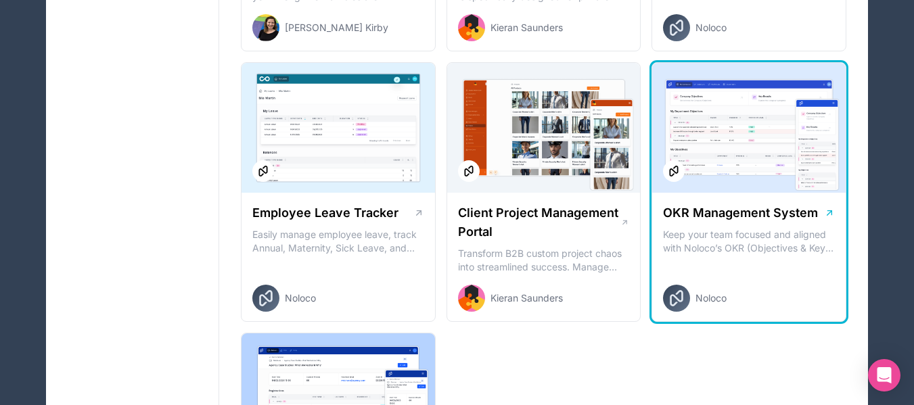
click at [723, 129] on div at bounding box center [748, 128] width 193 height 130
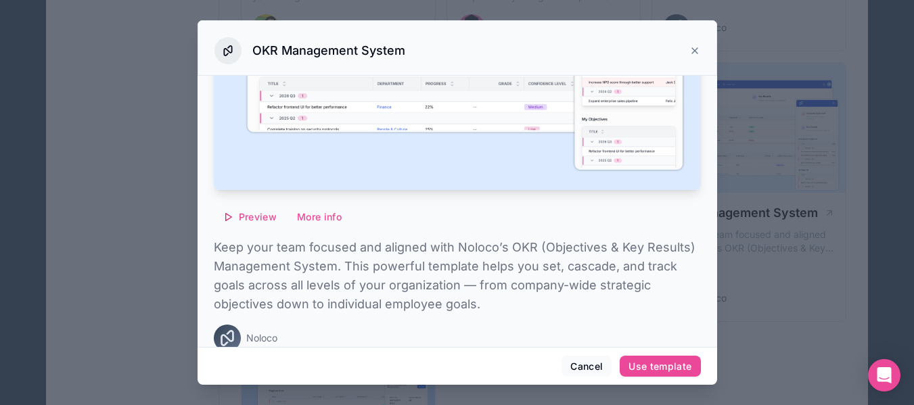
scroll to position [265, 0]
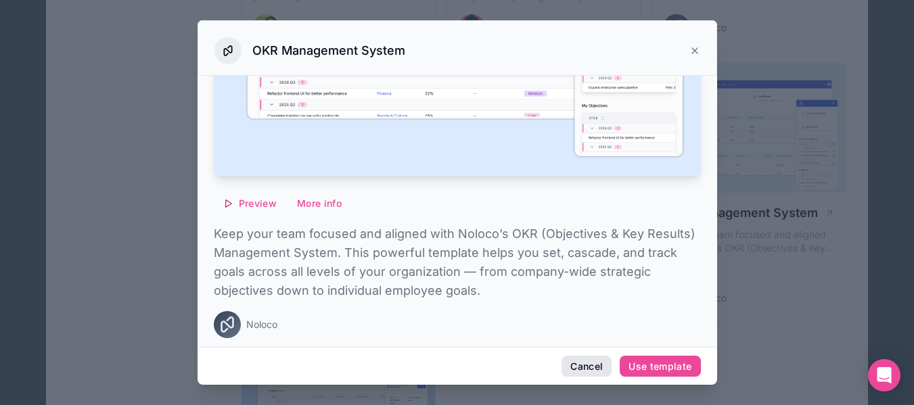
click at [583, 359] on button "Cancel" at bounding box center [587, 367] width 50 height 22
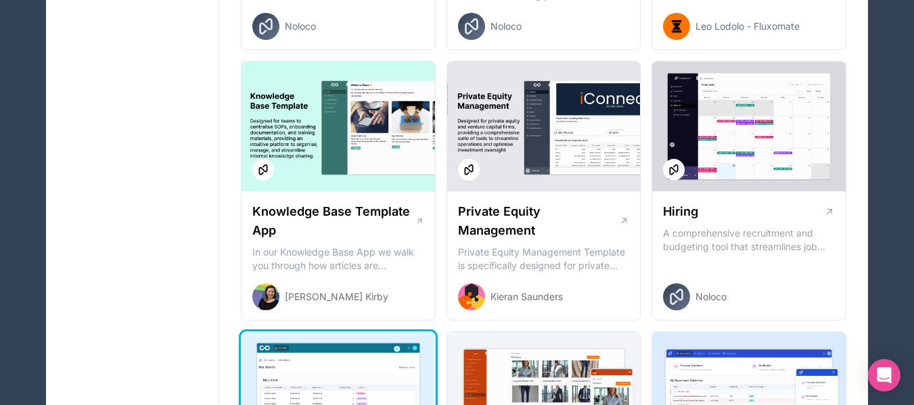
scroll to position [1624, 0]
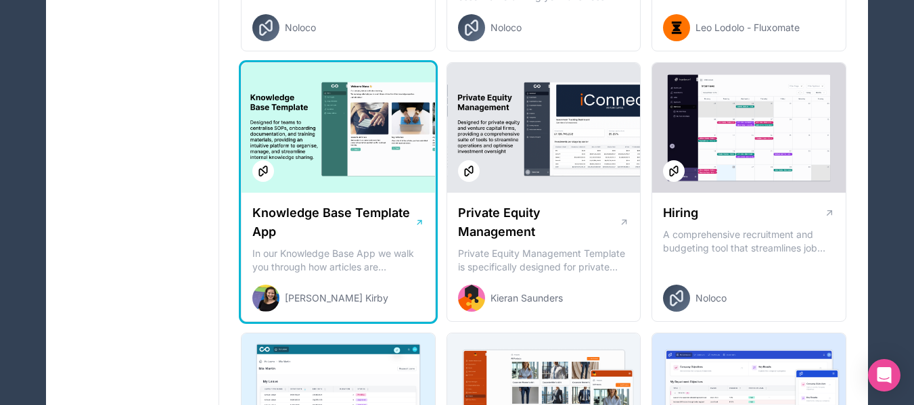
click at [382, 141] on div at bounding box center [338, 128] width 193 height 130
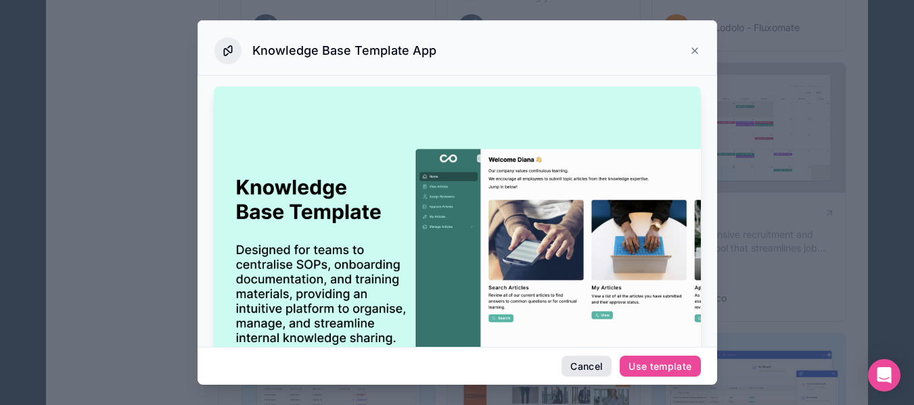
click at [589, 375] on button "Cancel" at bounding box center [587, 367] width 50 height 22
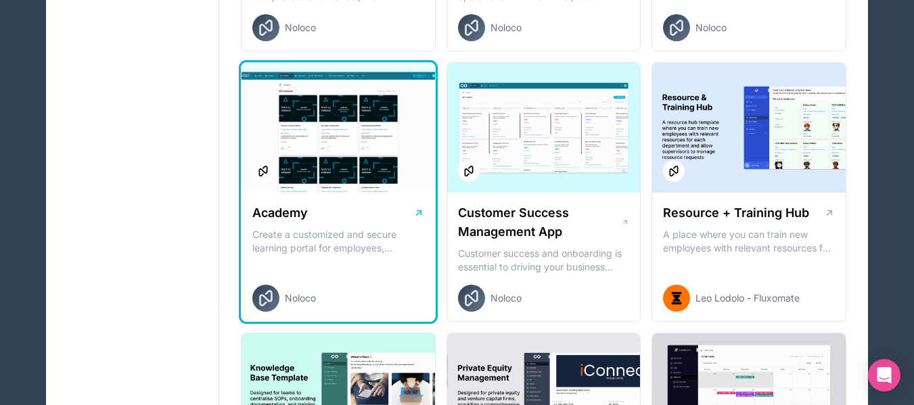
scroll to position [1285, 0]
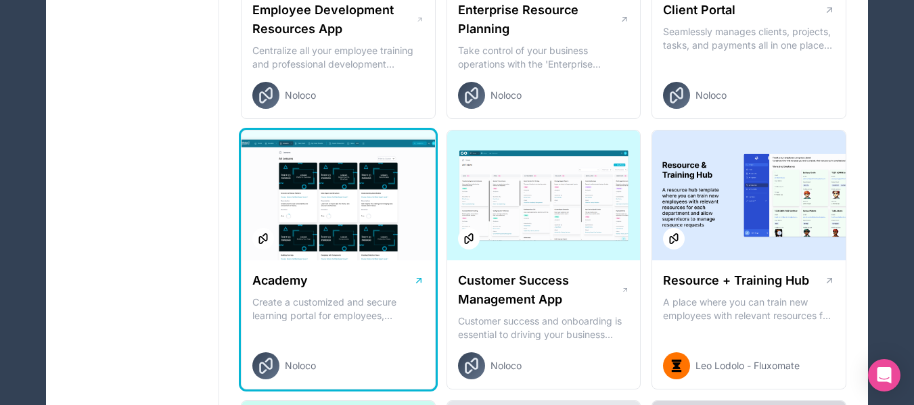
click at [360, 196] on div at bounding box center [338, 196] width 193 height 130
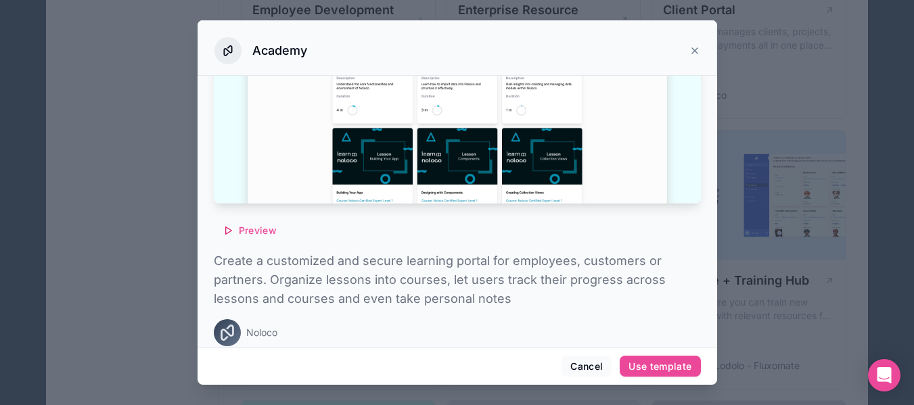
scroll to position [167, 0]
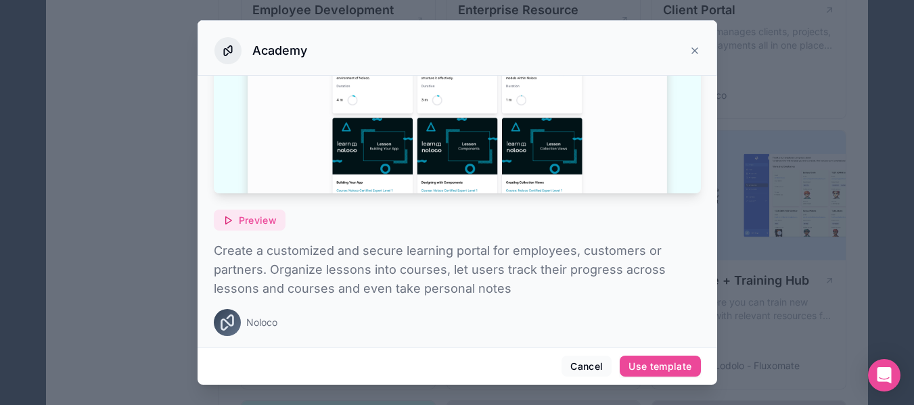
click at [253, 214] on span "Preview" at bounding box center [258, 220] width 38 height 12
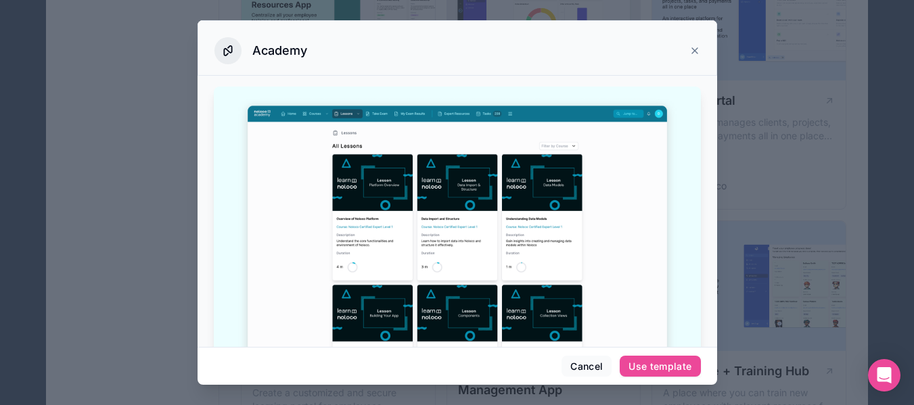
scroll to position [1082, 0]
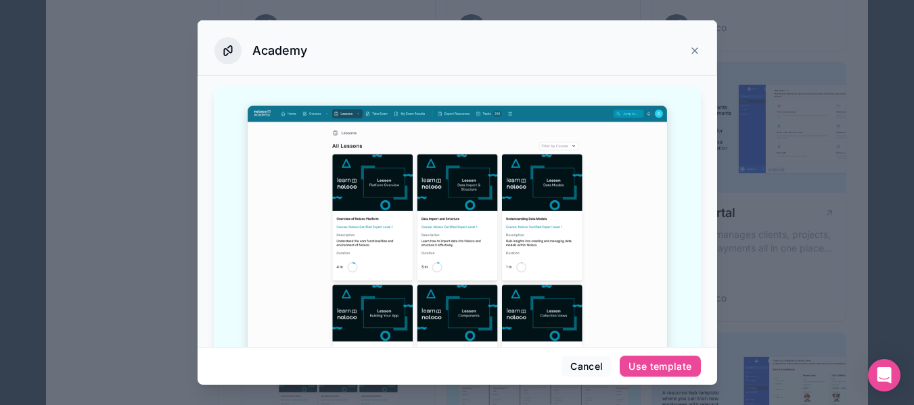
click at [692, 53] on icon at bounding box center [694, 50] width 5 height 5
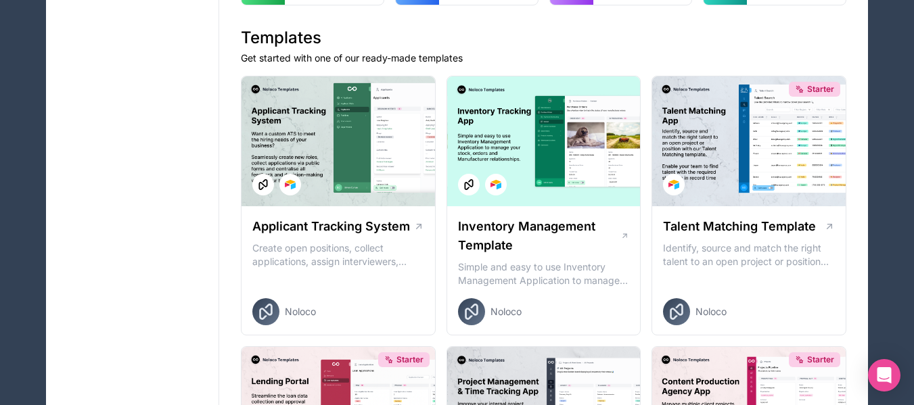
scroll to position [271, 0]
